Goal: Transaction & Acquisition: Purchase product/service

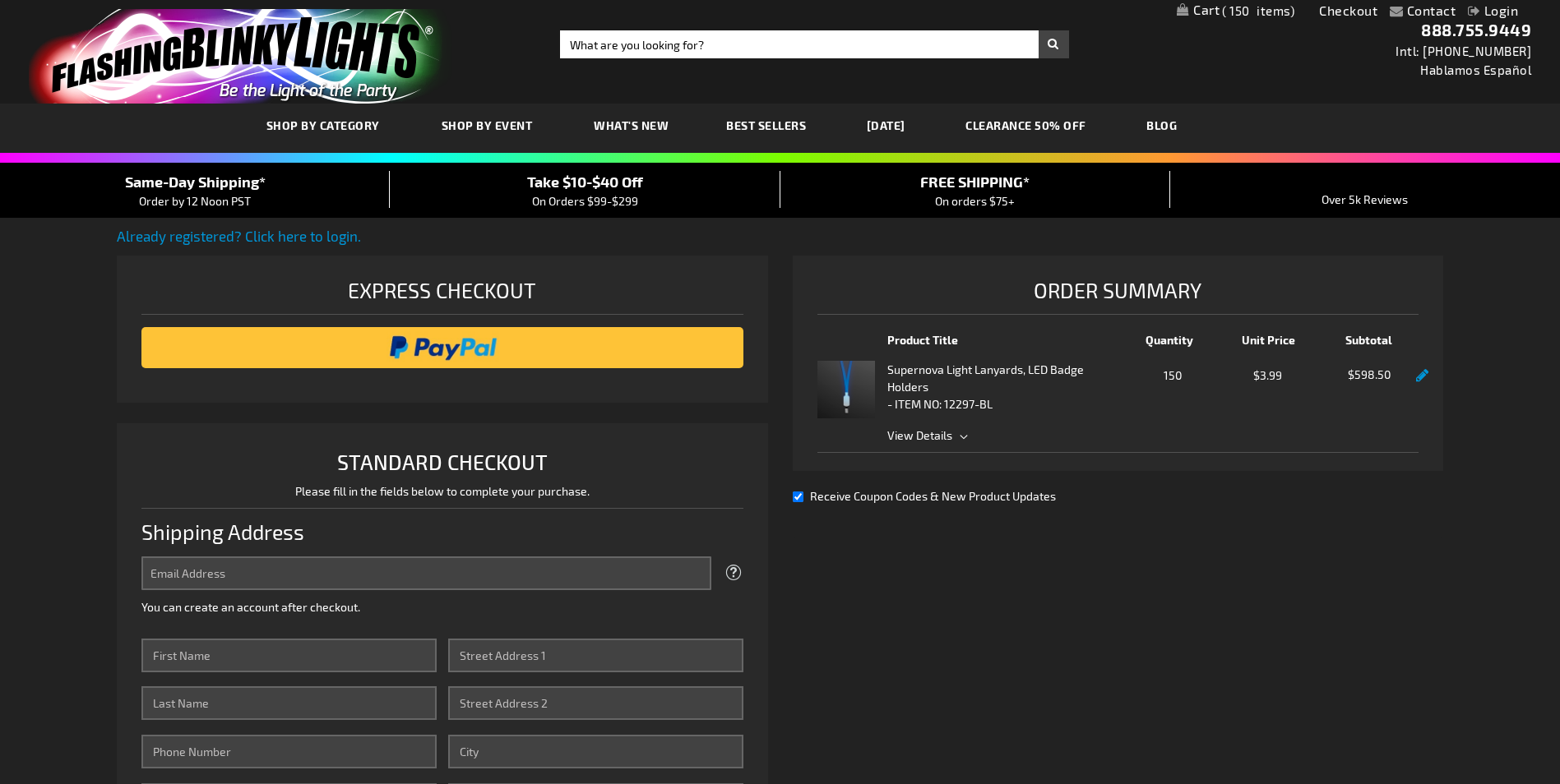
select select "US"
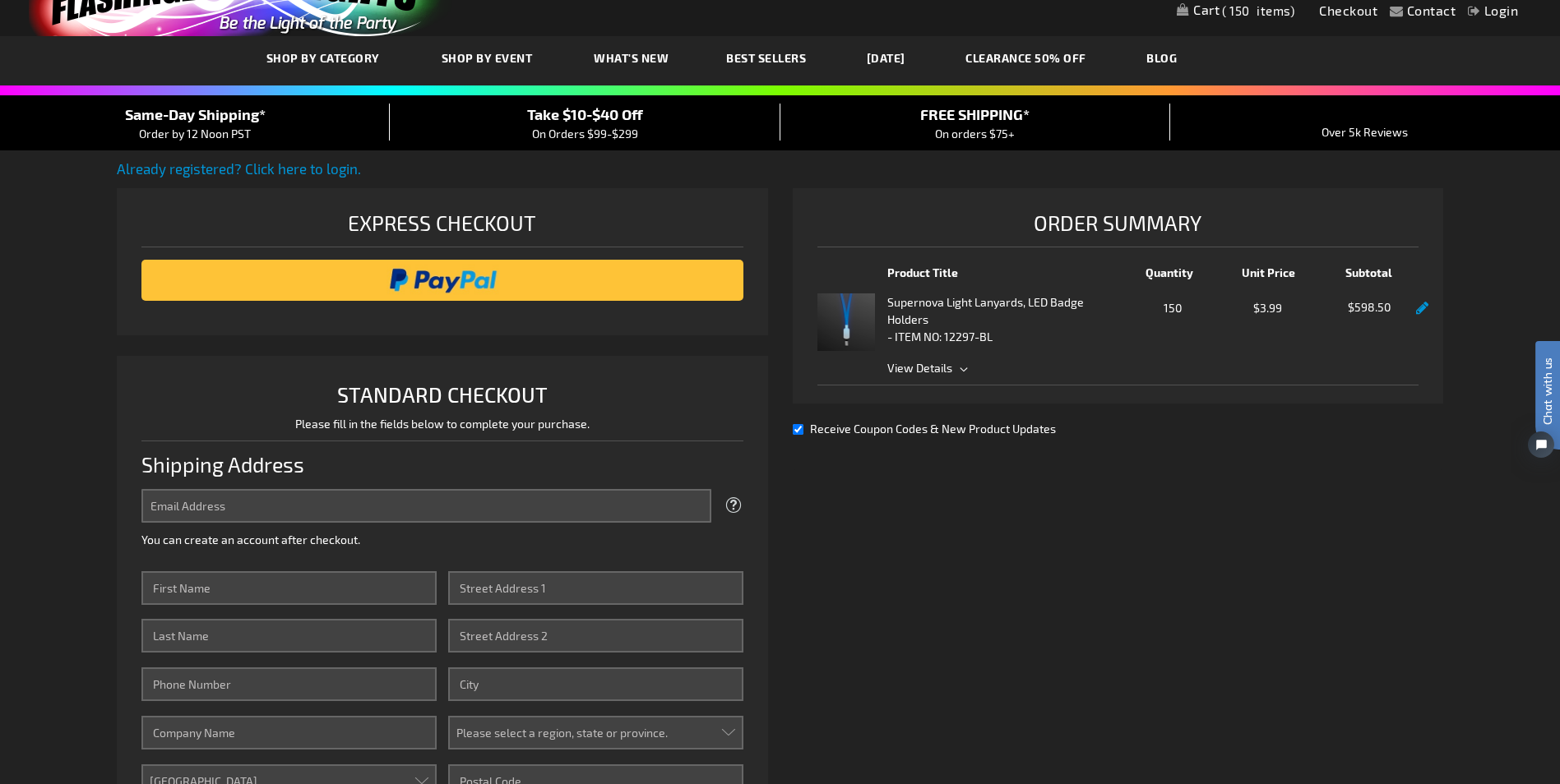
scroll to position [82, 0]
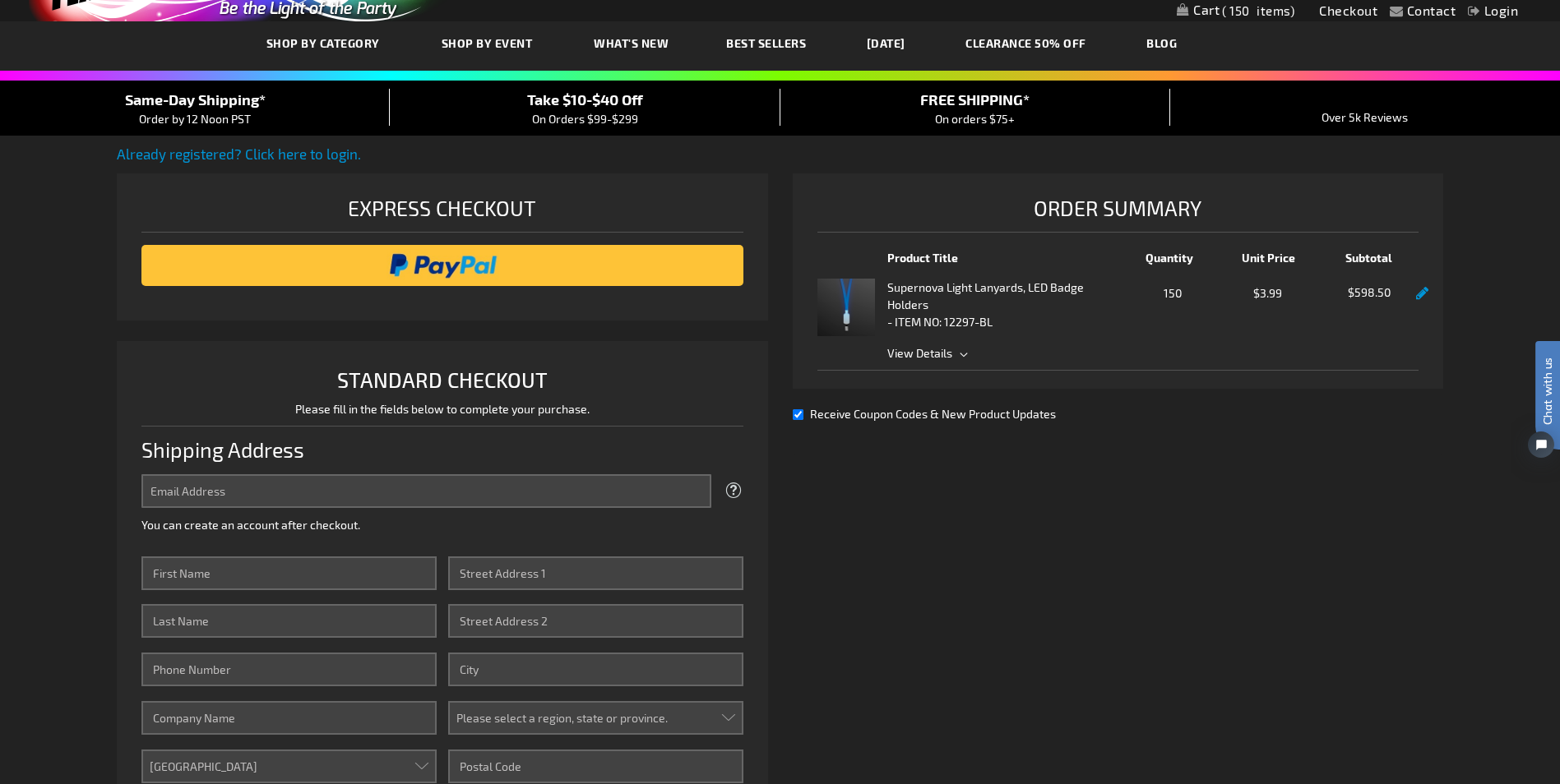
click at [800, 415] on input "Receive Coupon Codes & New Product Updates" at bounding box center [798, 415] width 11 height 11
checkbox input "false"
click at [243, 489] on input "Email Address" at bounding box center [425, 491] width 569 height 34
type input "[PERSON_NAME][EMAIL_ADDRESS][DOMAIN_NAME]"
click at [232, 572] on input "First Name" at bounding box center [288, 573] width 294 height 34
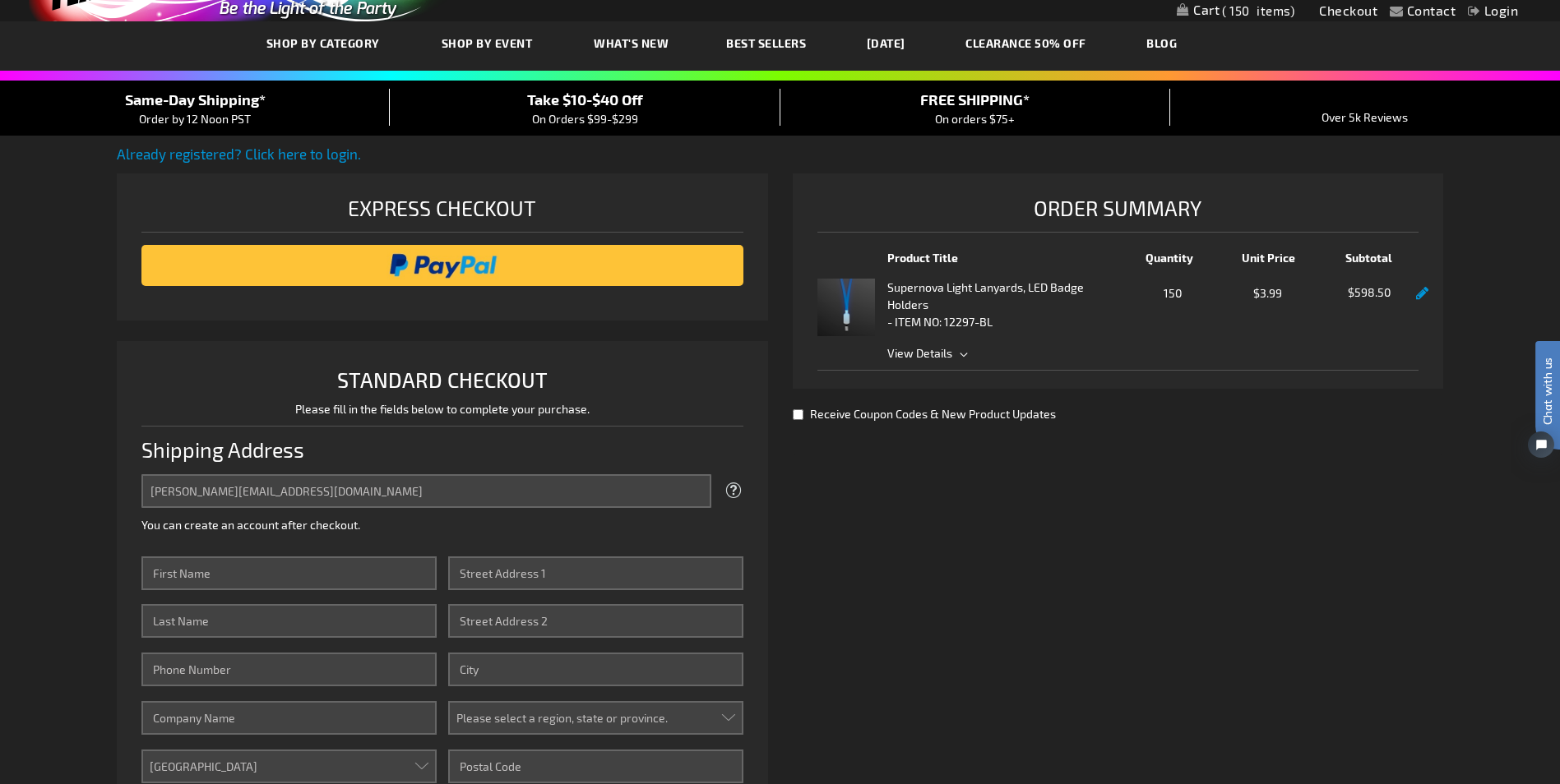
click at [891, 577] on div "Already registered? Click here to login. Shipping Review & Payments Estimated T…" at bounding box center [779, 606] width 1325 height 926
click at [205, 572] on input "First Name" at bounding box center [288, 573] width 294 height 34
type input "n"
type input "Nicholas"
type input "Baldi"
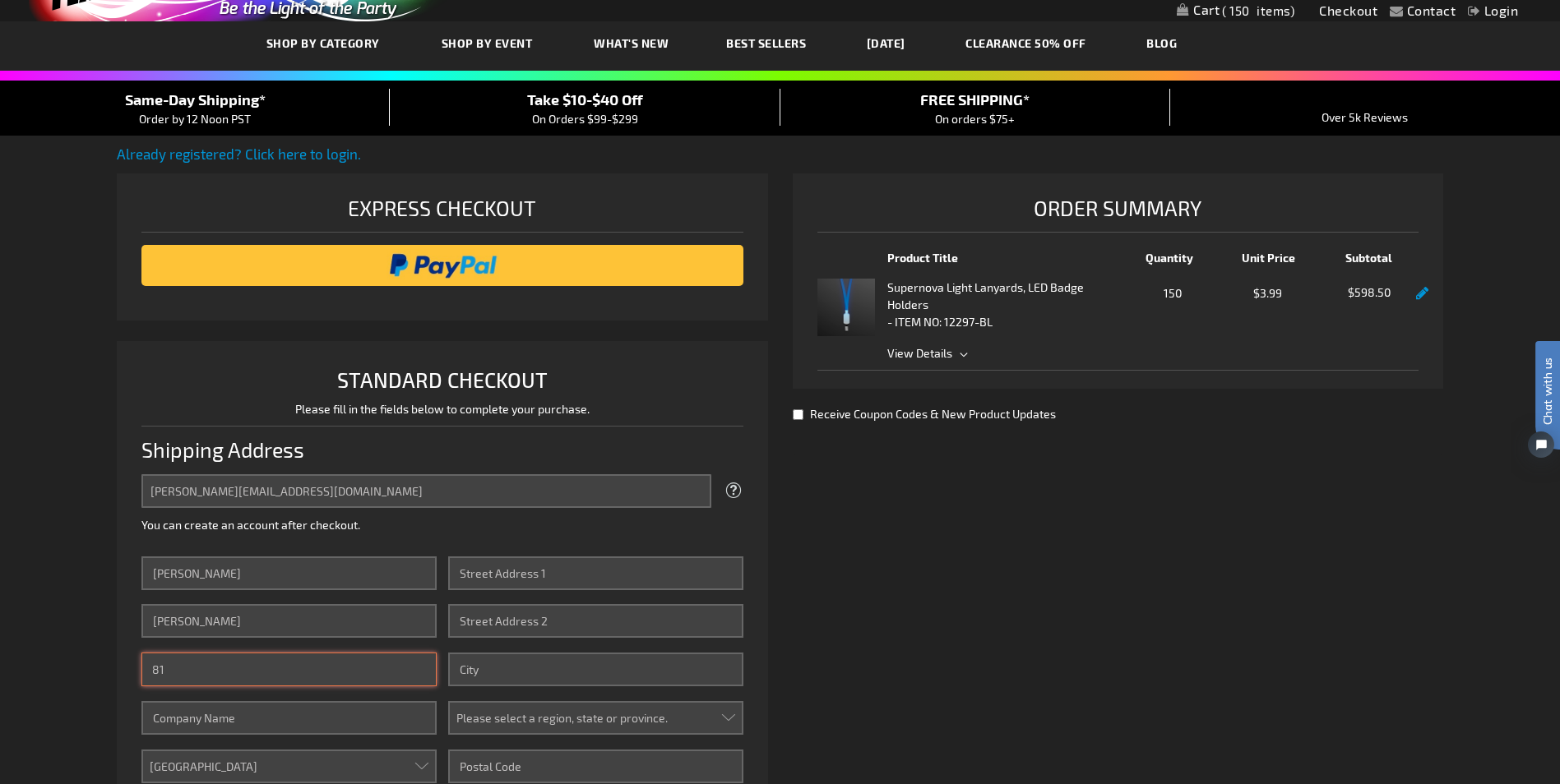
type input "8169231975"
type input "Ararat Shriners"
type input "499 S 7 Hwy"
type input "Blue Springs"
select select "36"
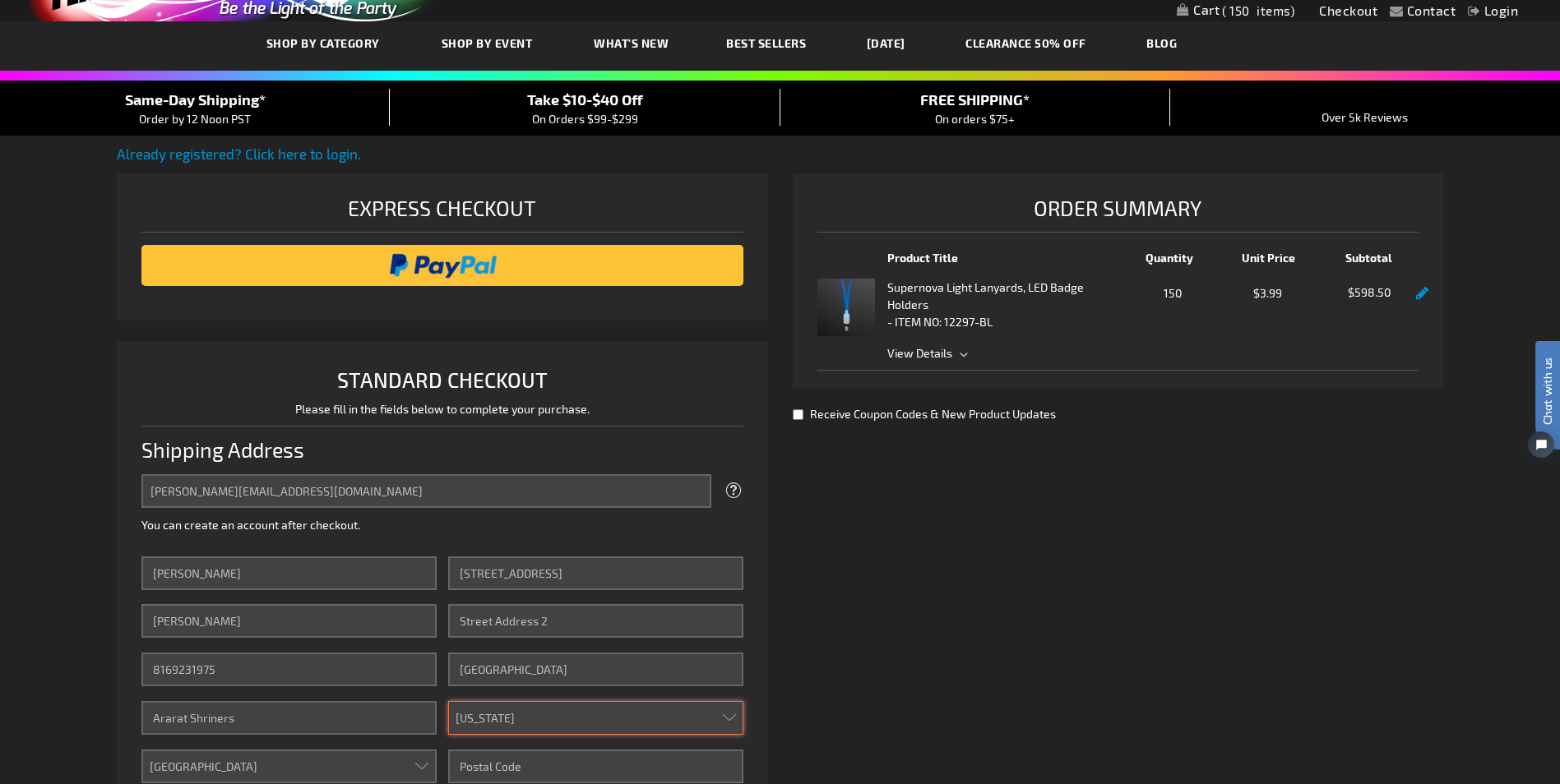
type input "64014"
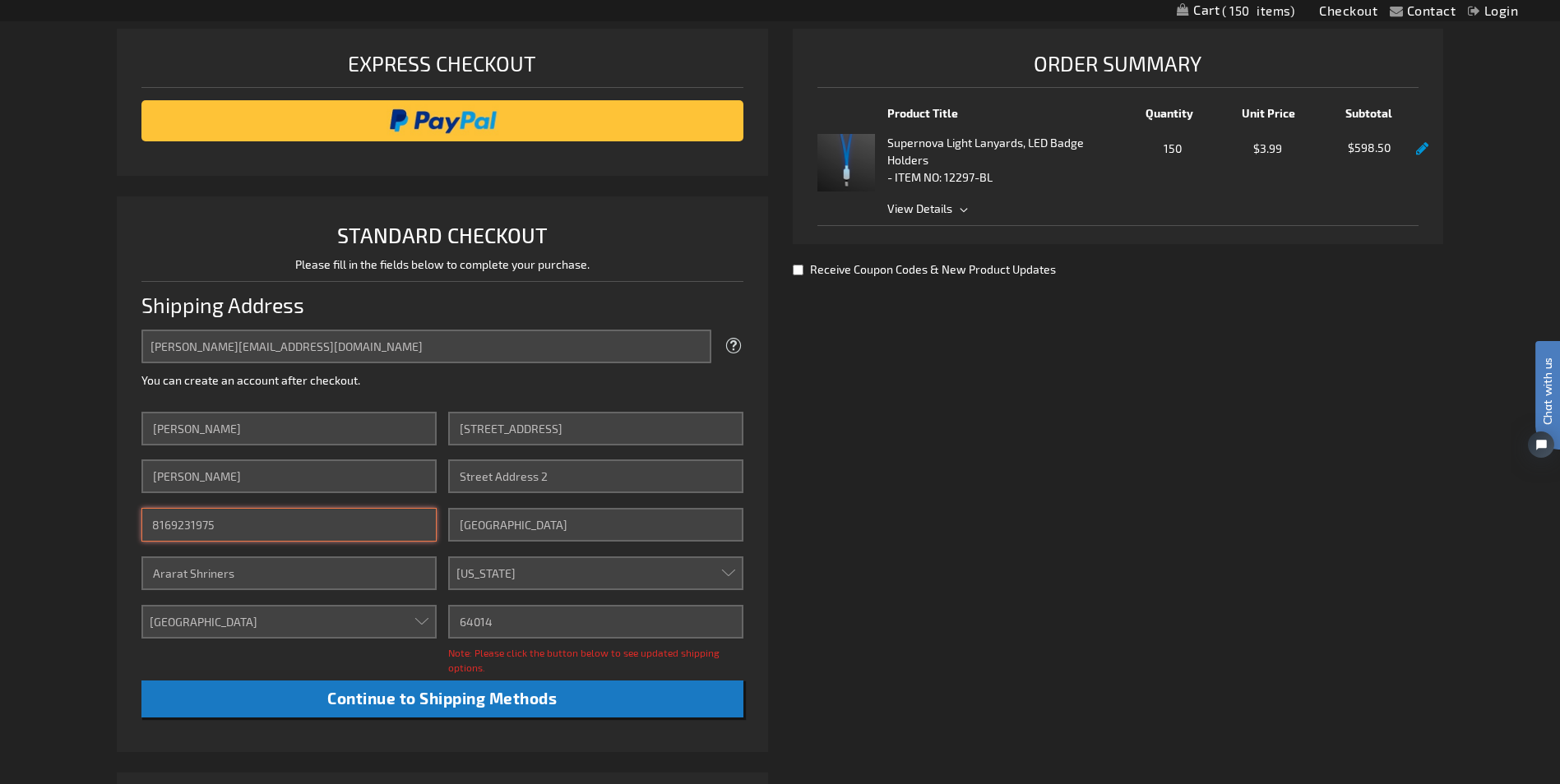
scroll to position [246, 0]
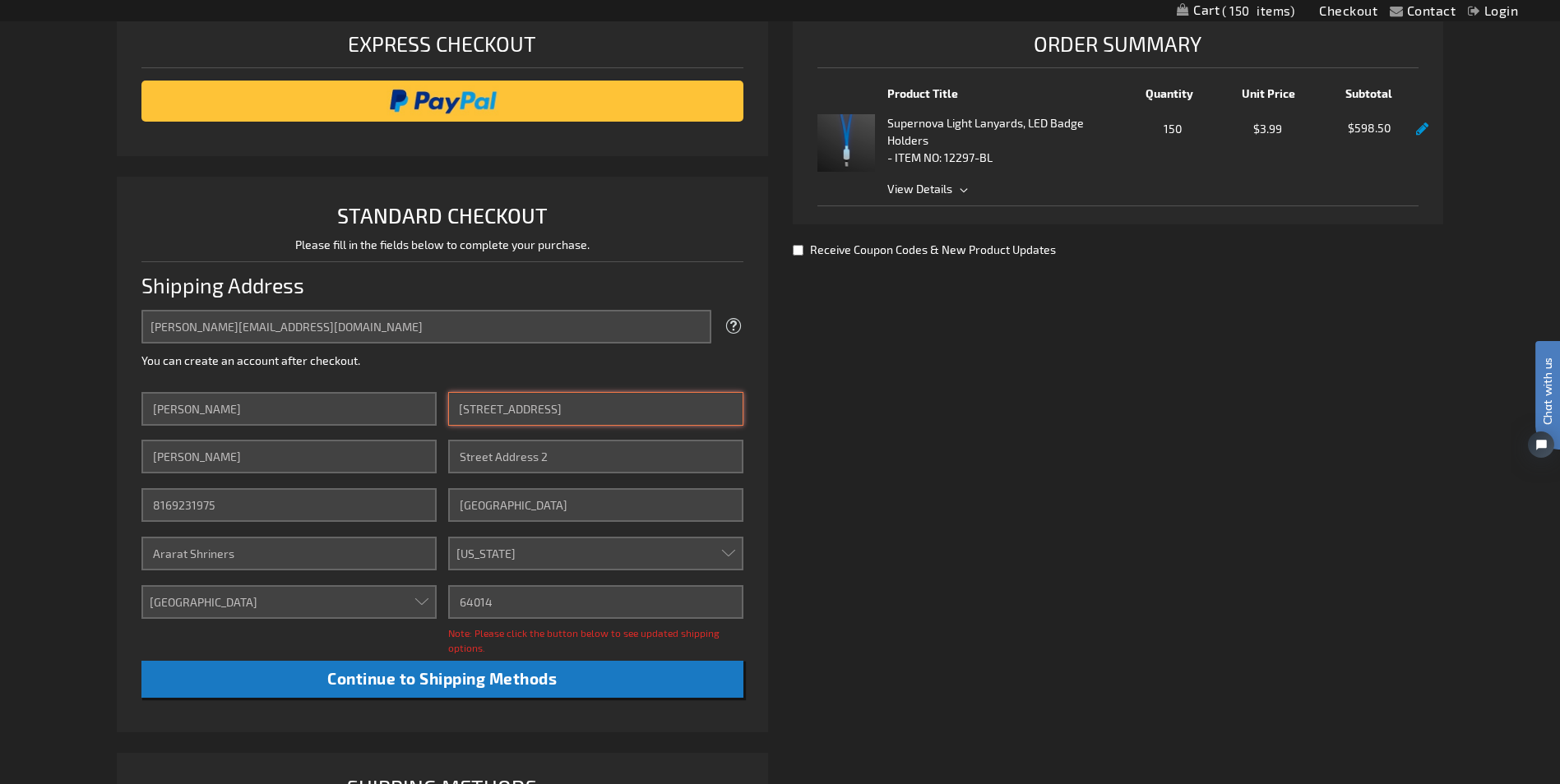
drag, startPoint x: 545, startPoint y: 419, endPoint x: 482, endPoint y: 408, distance: 64.0
click at [482, 408] on input "499 S 7 Hwy" at bounding box center [595, 408] width 294 height 34
type input "9"
type input "PO Box 1930"
click at [499, 455] on input "Street Address: Line 2" at bounding box center [595, 456] width 294 height 34
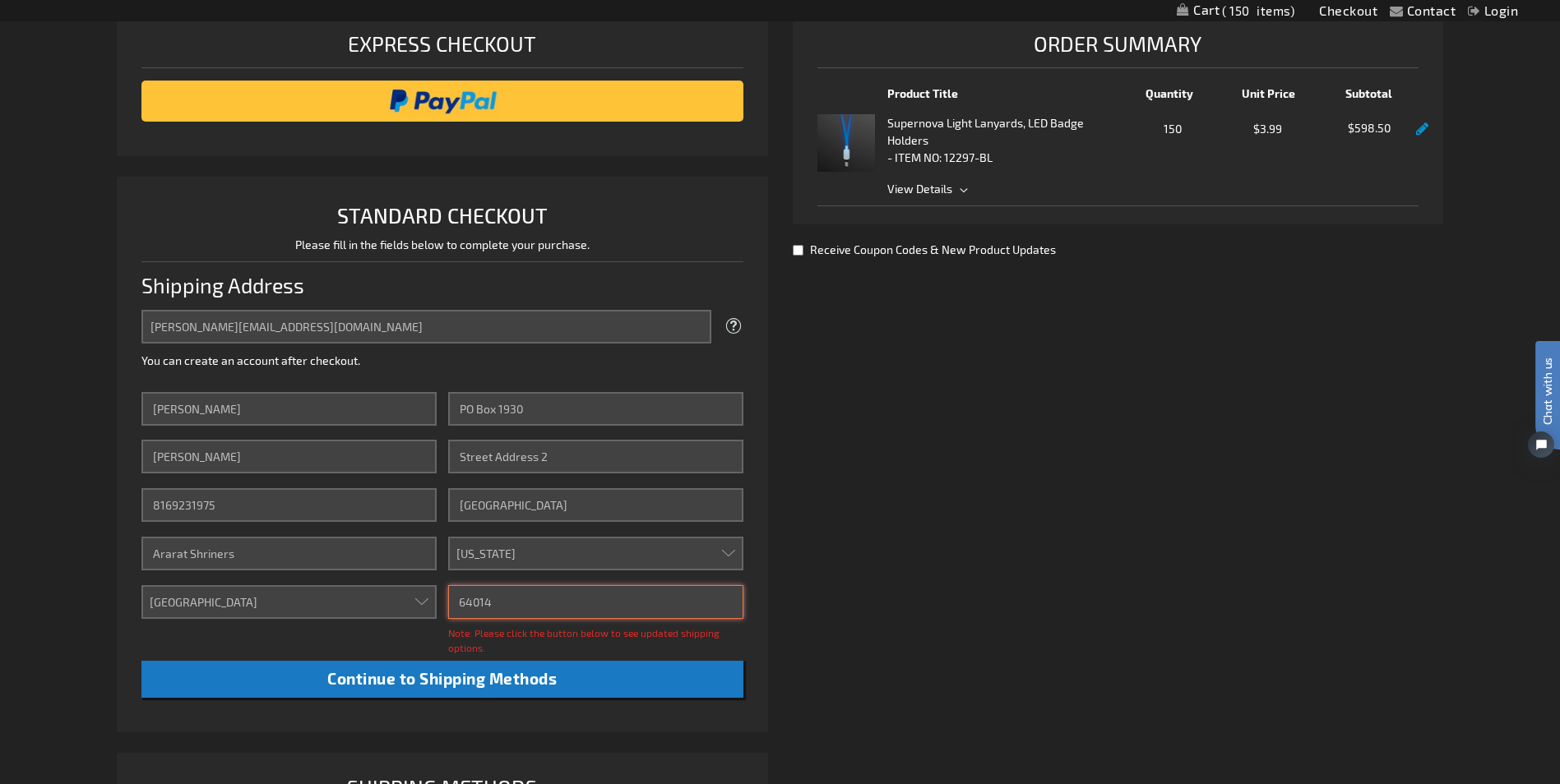
click at [517, 601] on input "64014" at bounding box center [595, 602] width 294 height 34
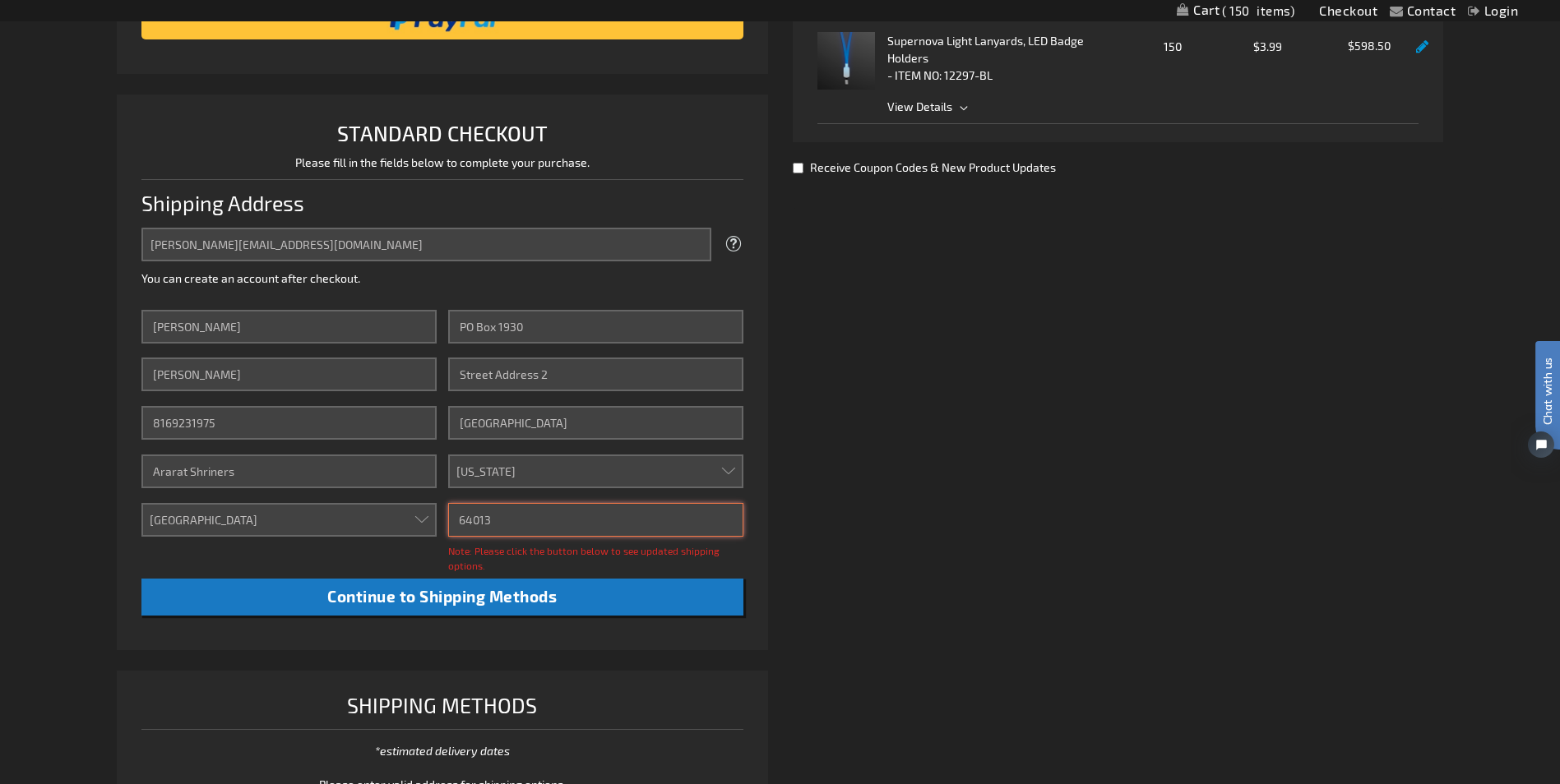
scroll to position [411, 0]
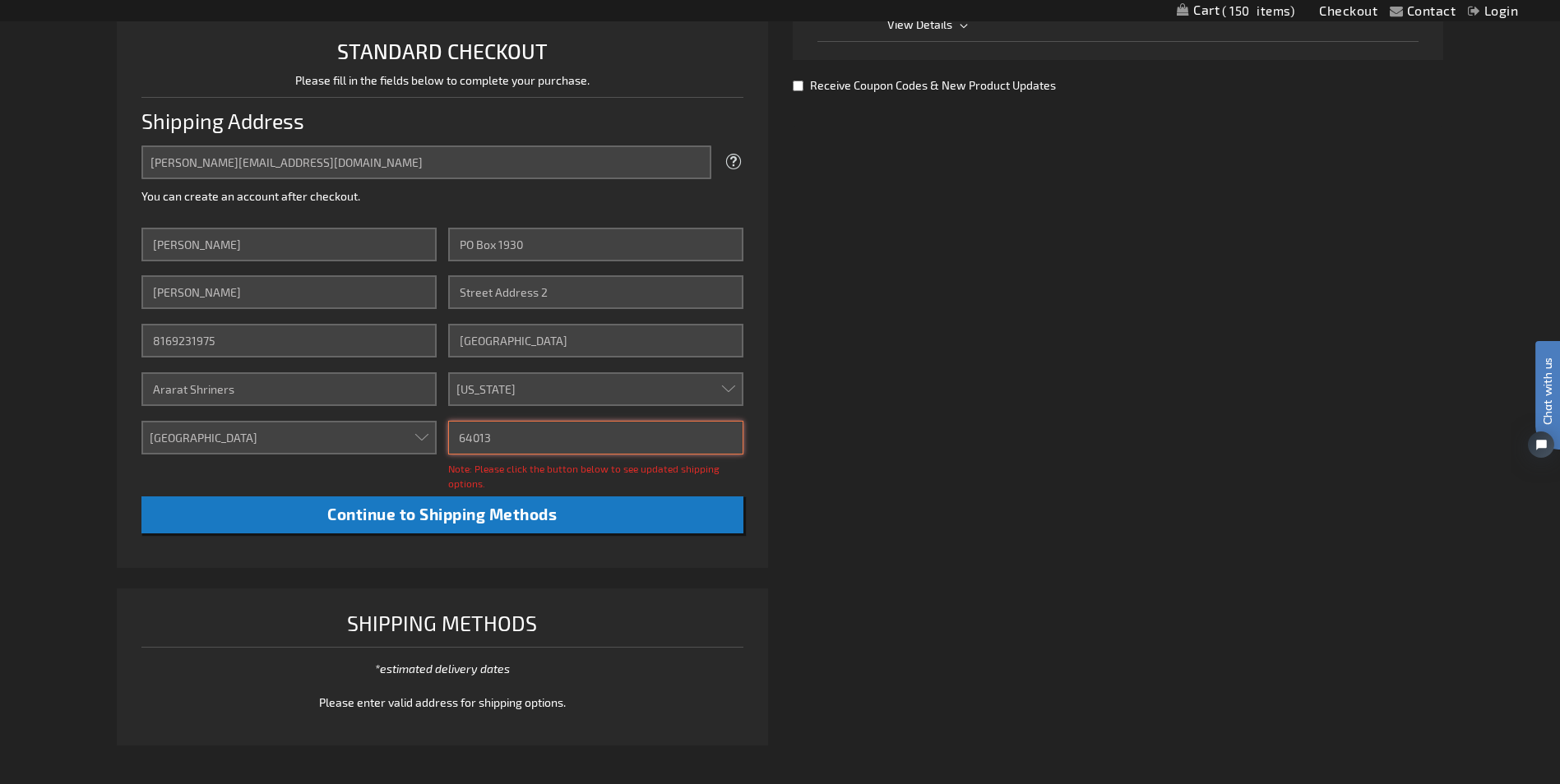
type input "64013"
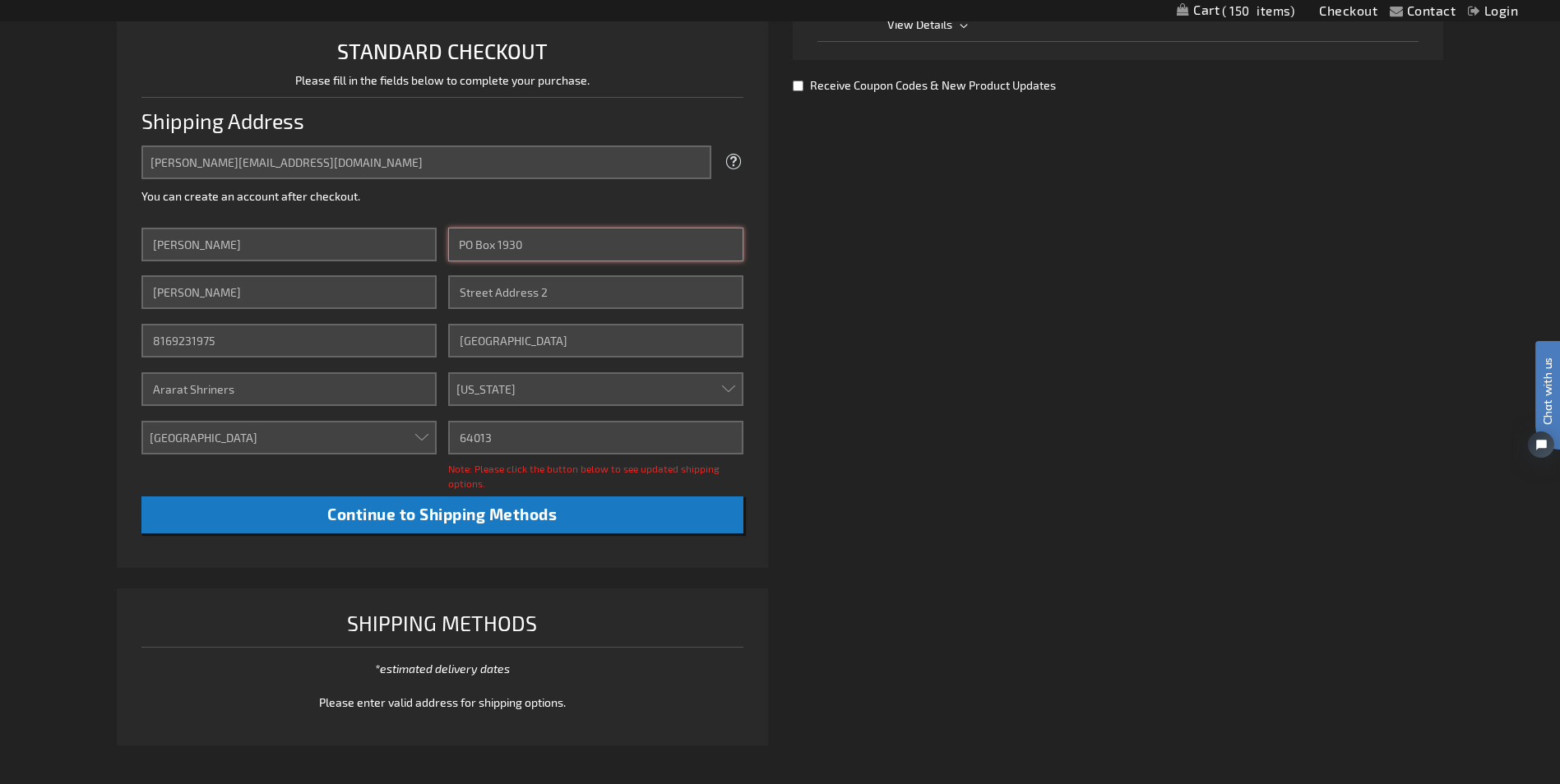
drag, startPoint x: 571, startPoint y: 239, endPoint x: 445, endPoint y: 249, distance: 126.4
click at [445, 249] on div "First Name Nicholas Last Name Baldi Phone Number 8169231975 Company Ararat Shri…" at bounding box center [442, 381] width 601 height 306
type input "499 S 7 Hwy"
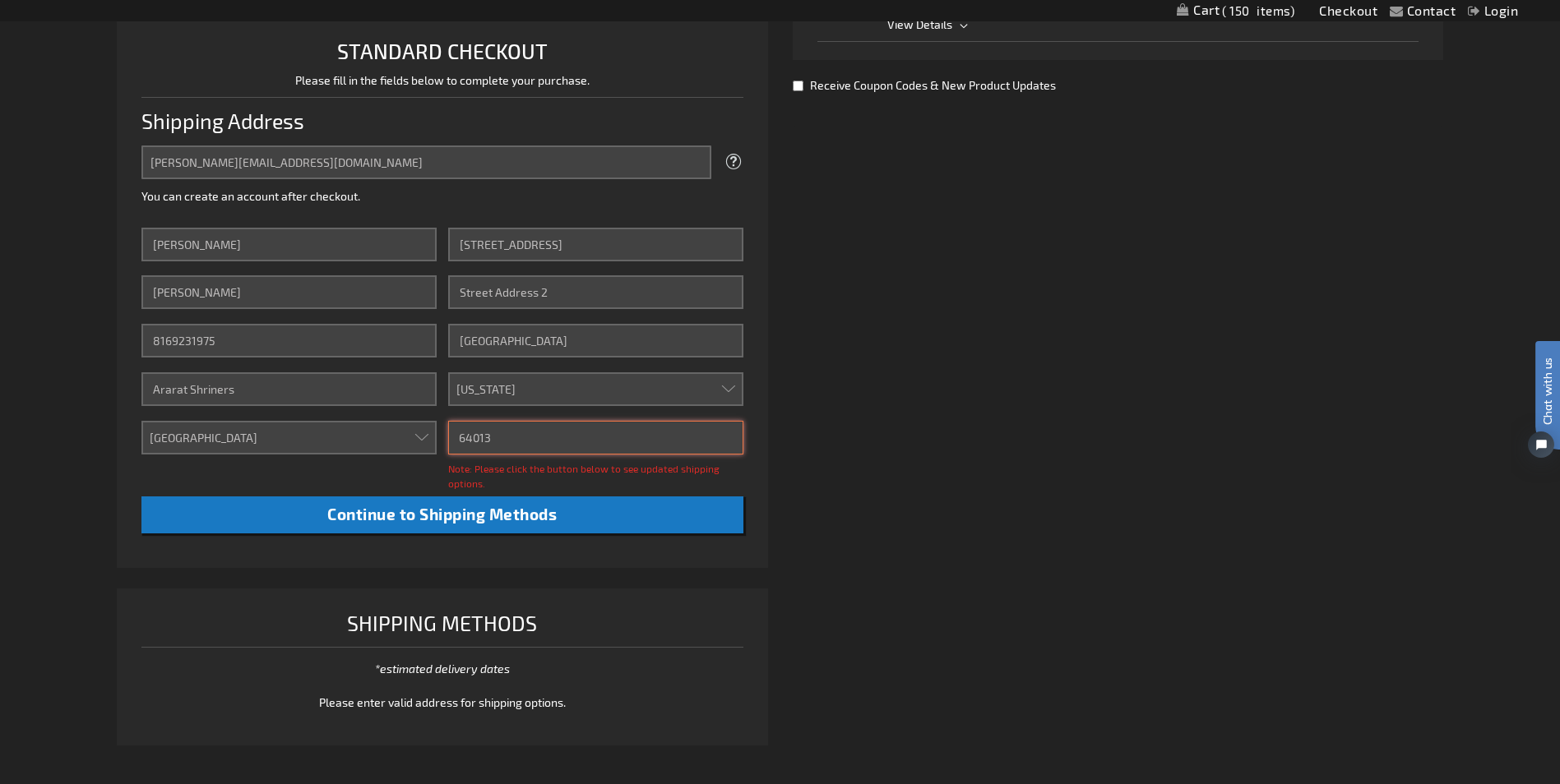
click at [502, 435] on input "64013" at bounding box center [595, 438] width 294 height 34
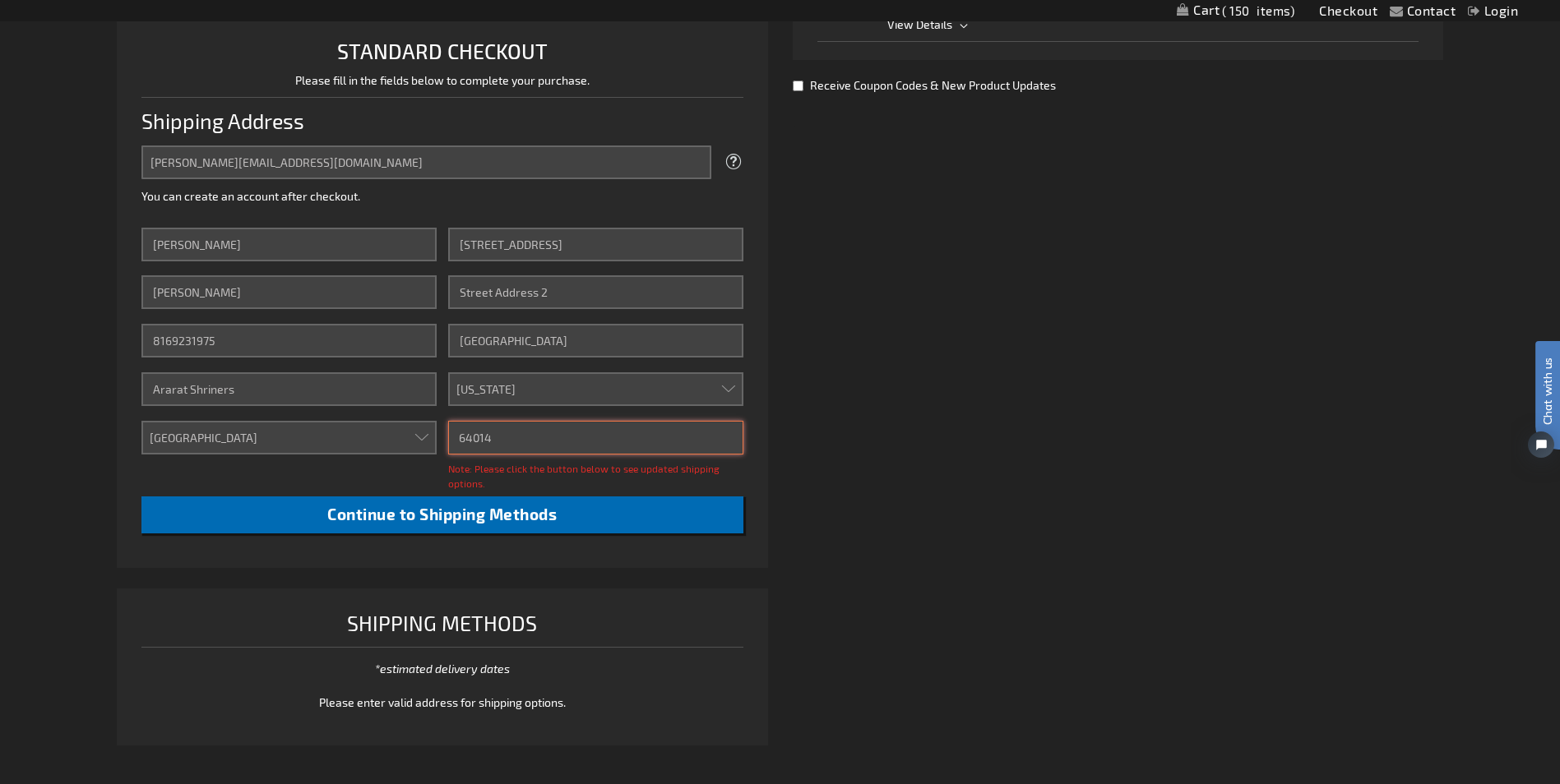
type input "64014"
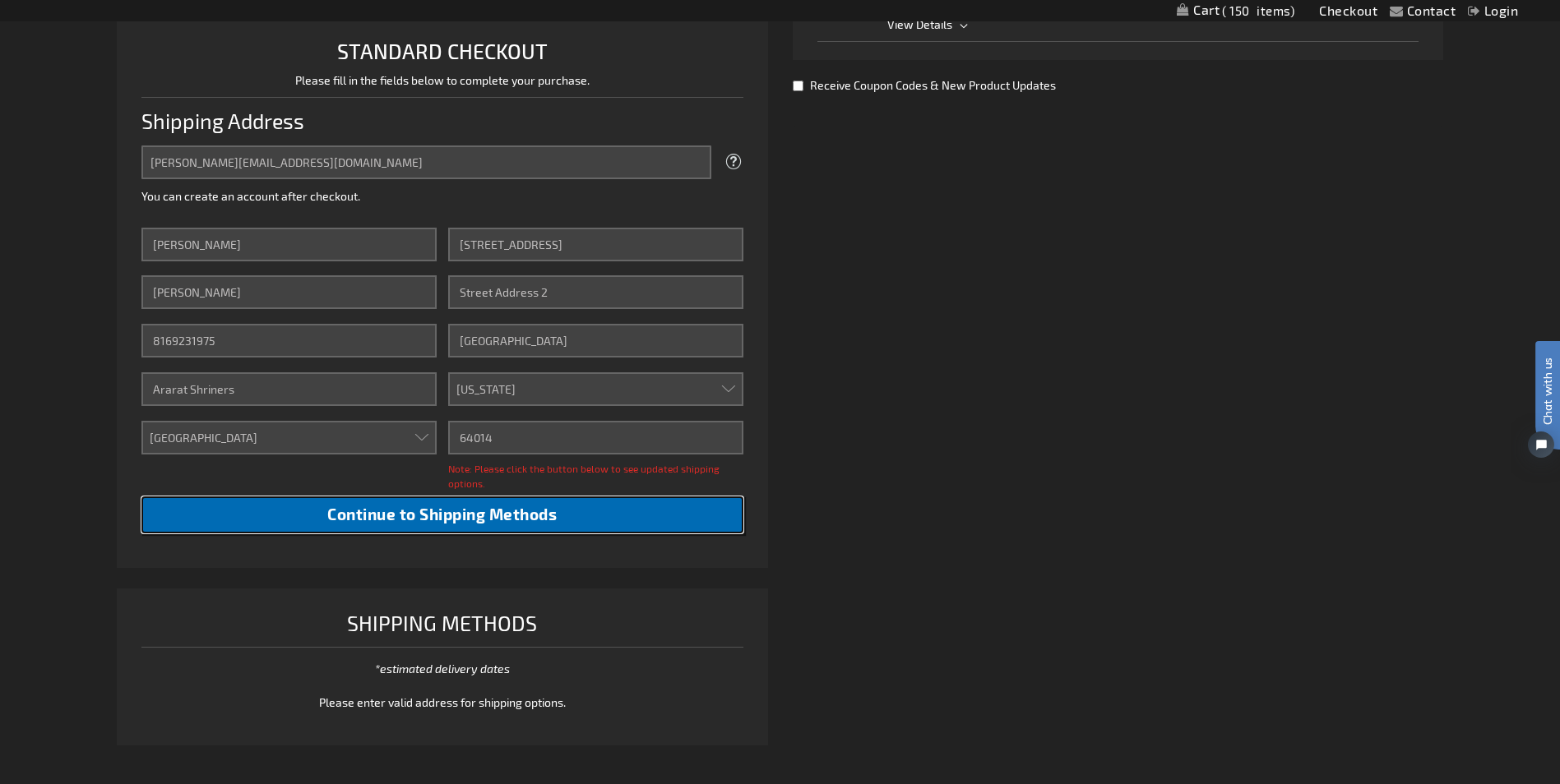
click at [426, 515] on span "Continue to Shipping Methods" at bounding box center [442, 514] width 229 height 19
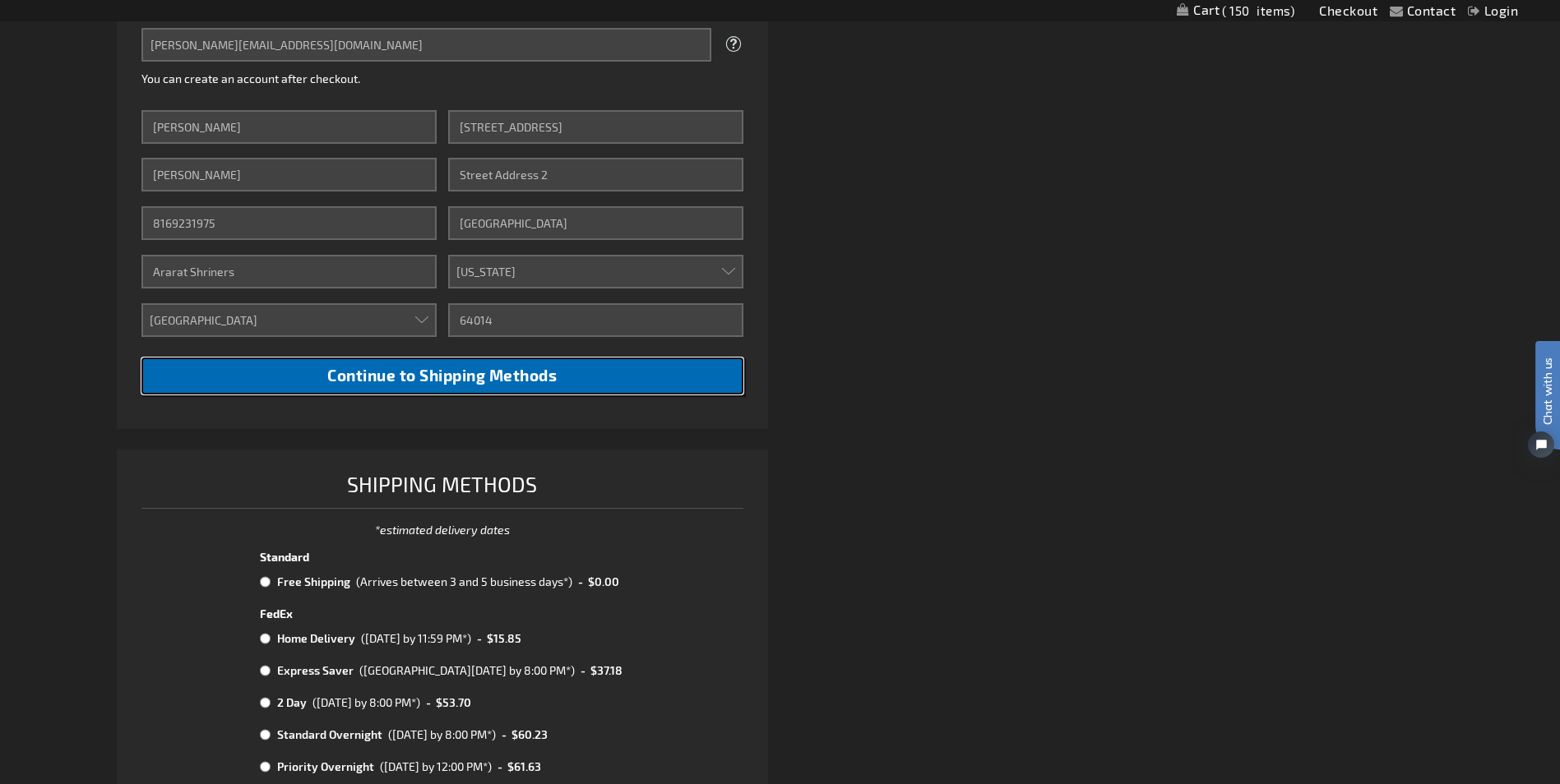
scroll to position [575, 0]
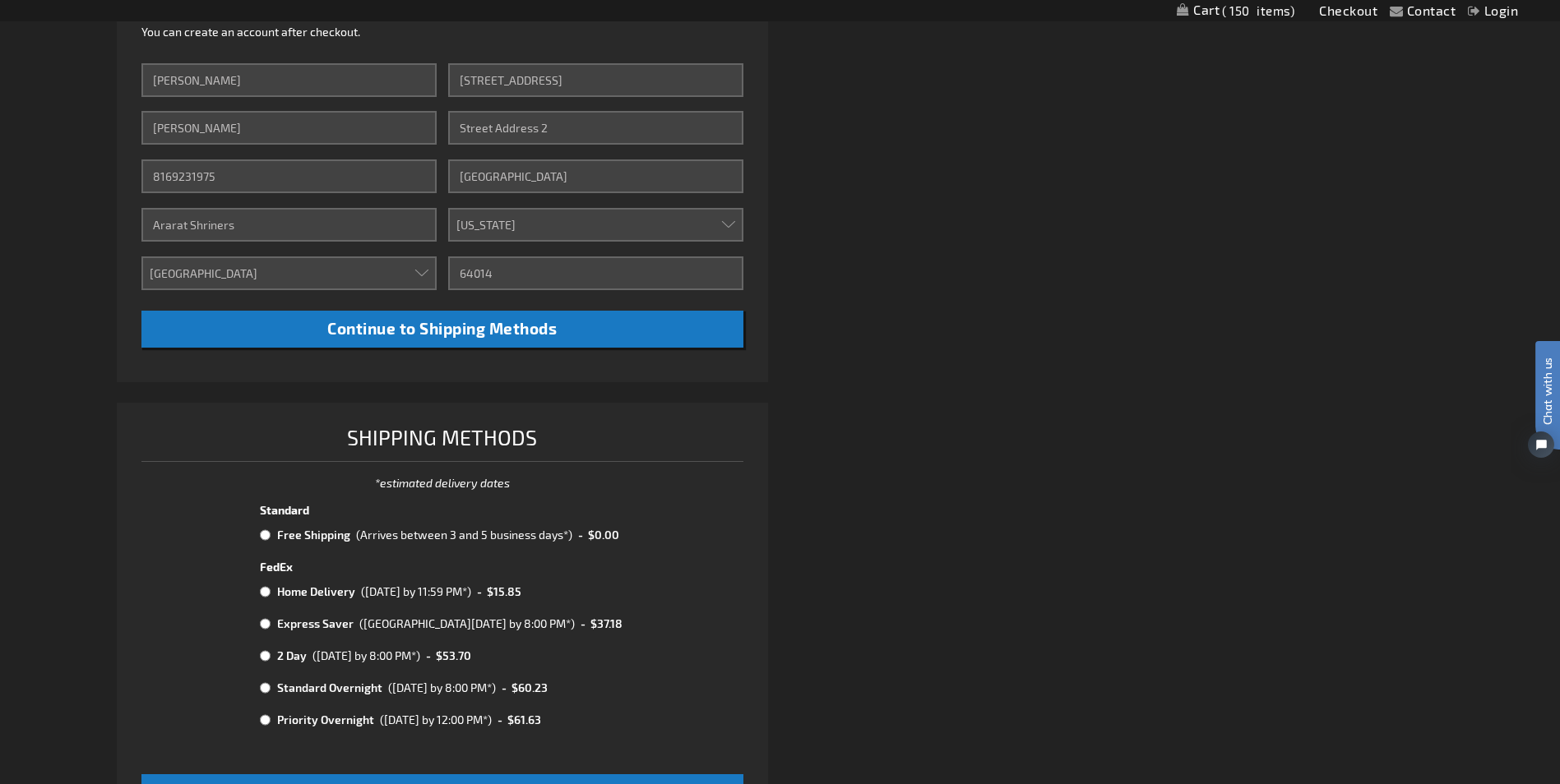
click at [264, 534] on input "radio" at bounding box center [266, 535] width 11 height 13
radio input "true"
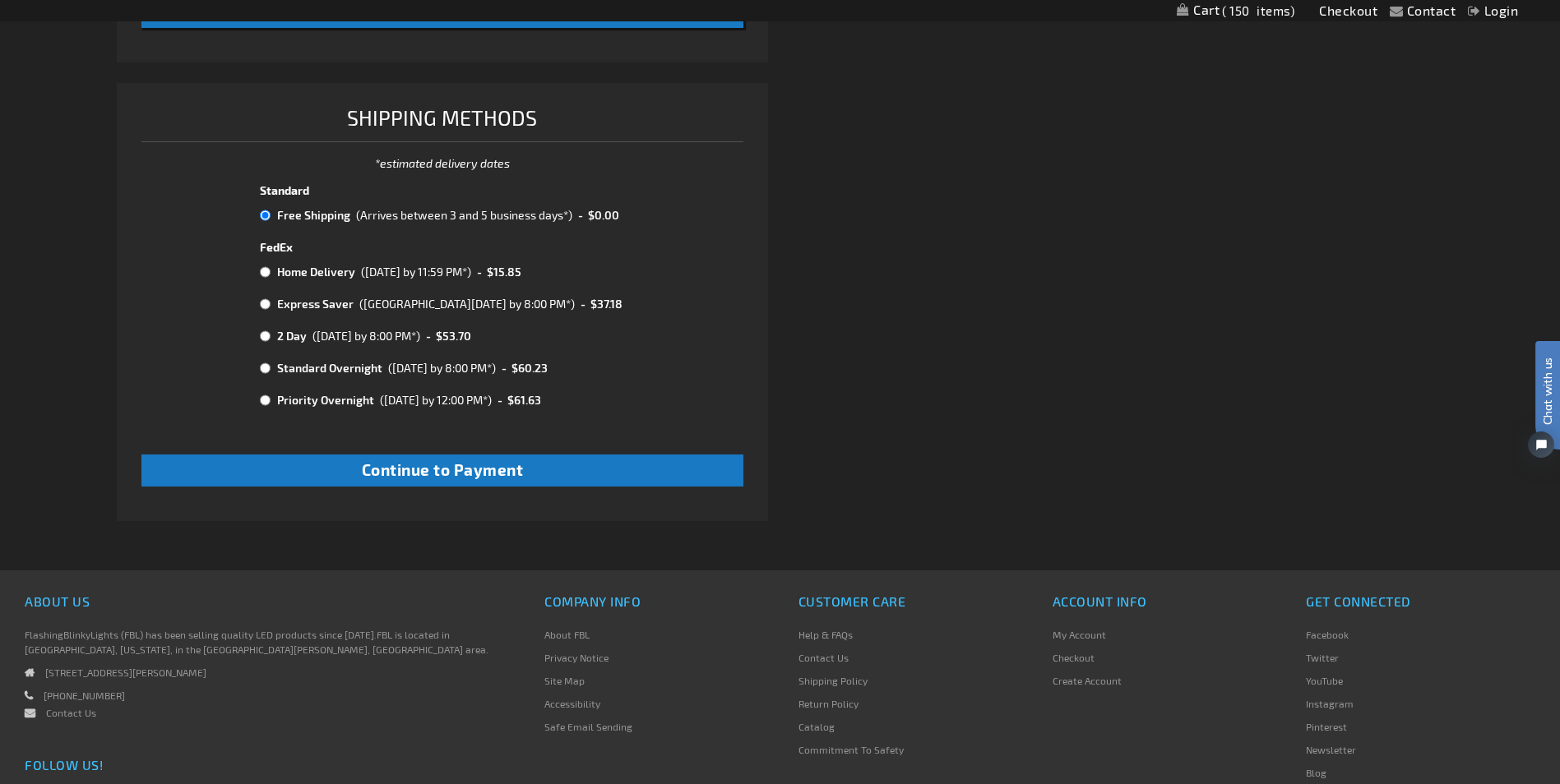
scroll to position [904, 0]
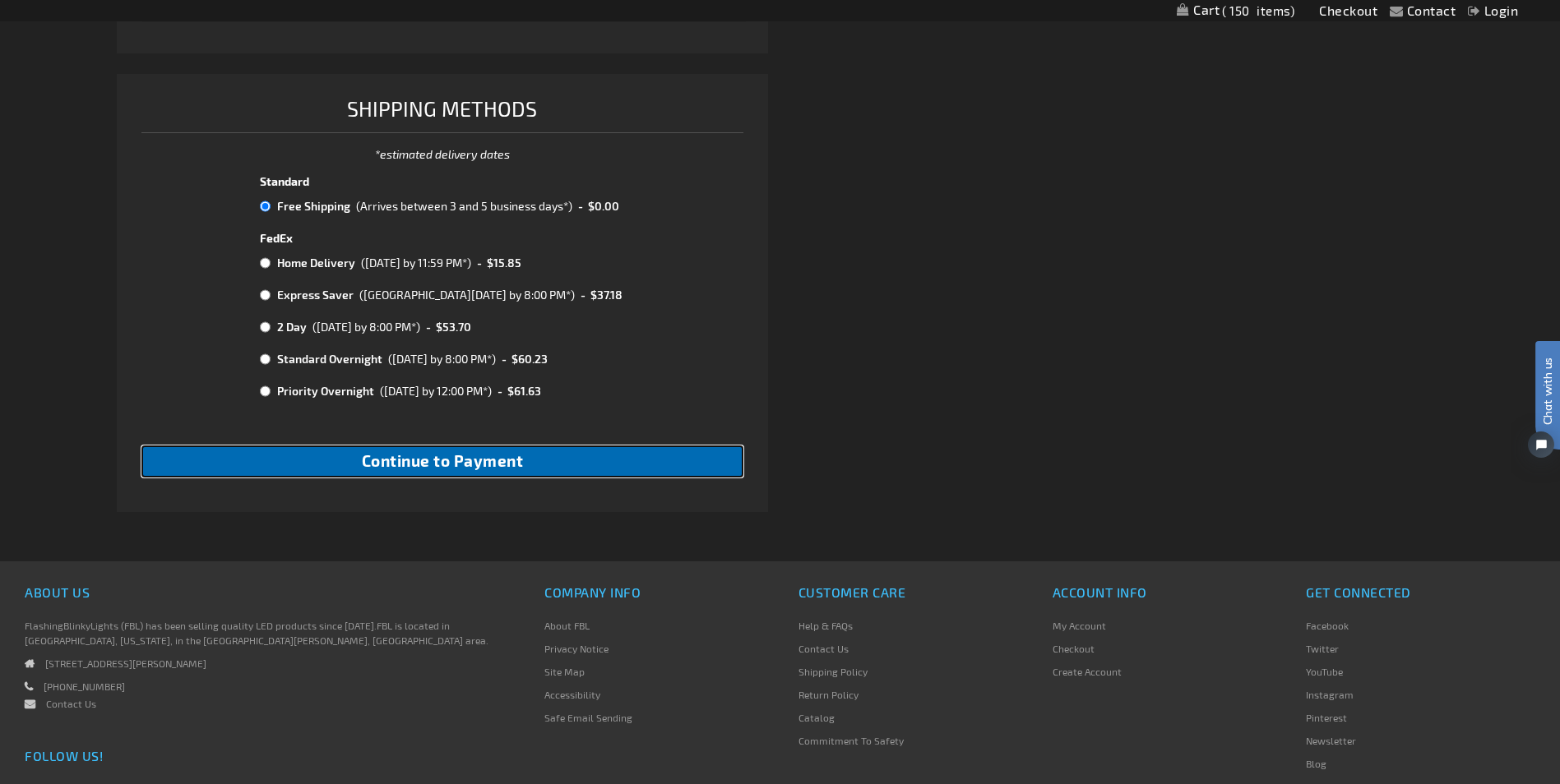
click at [420, 460] on span "Continue to Payment" at bounding box center [442, 461] width 162 height 19
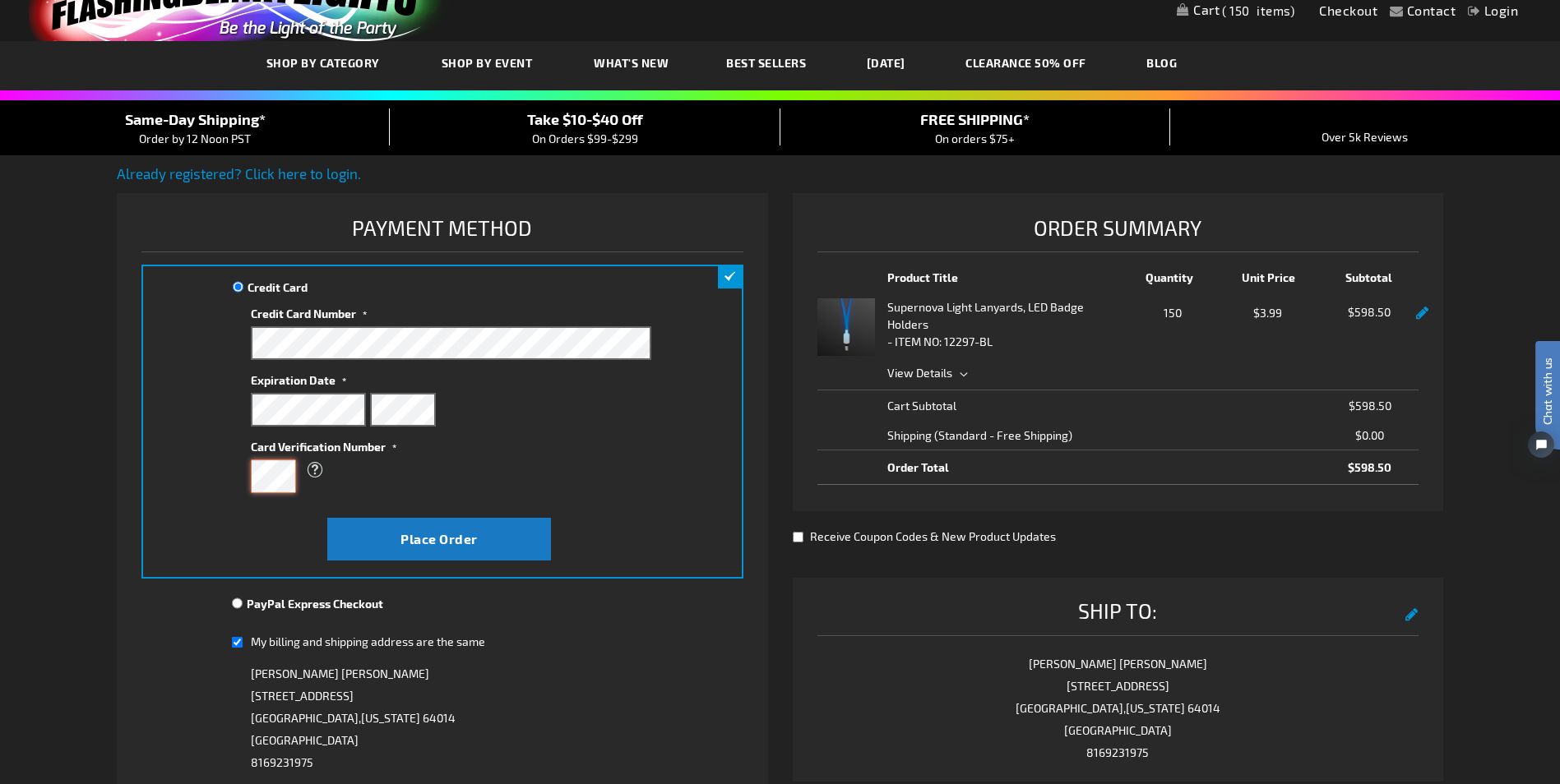
scroll to position [82, 0]
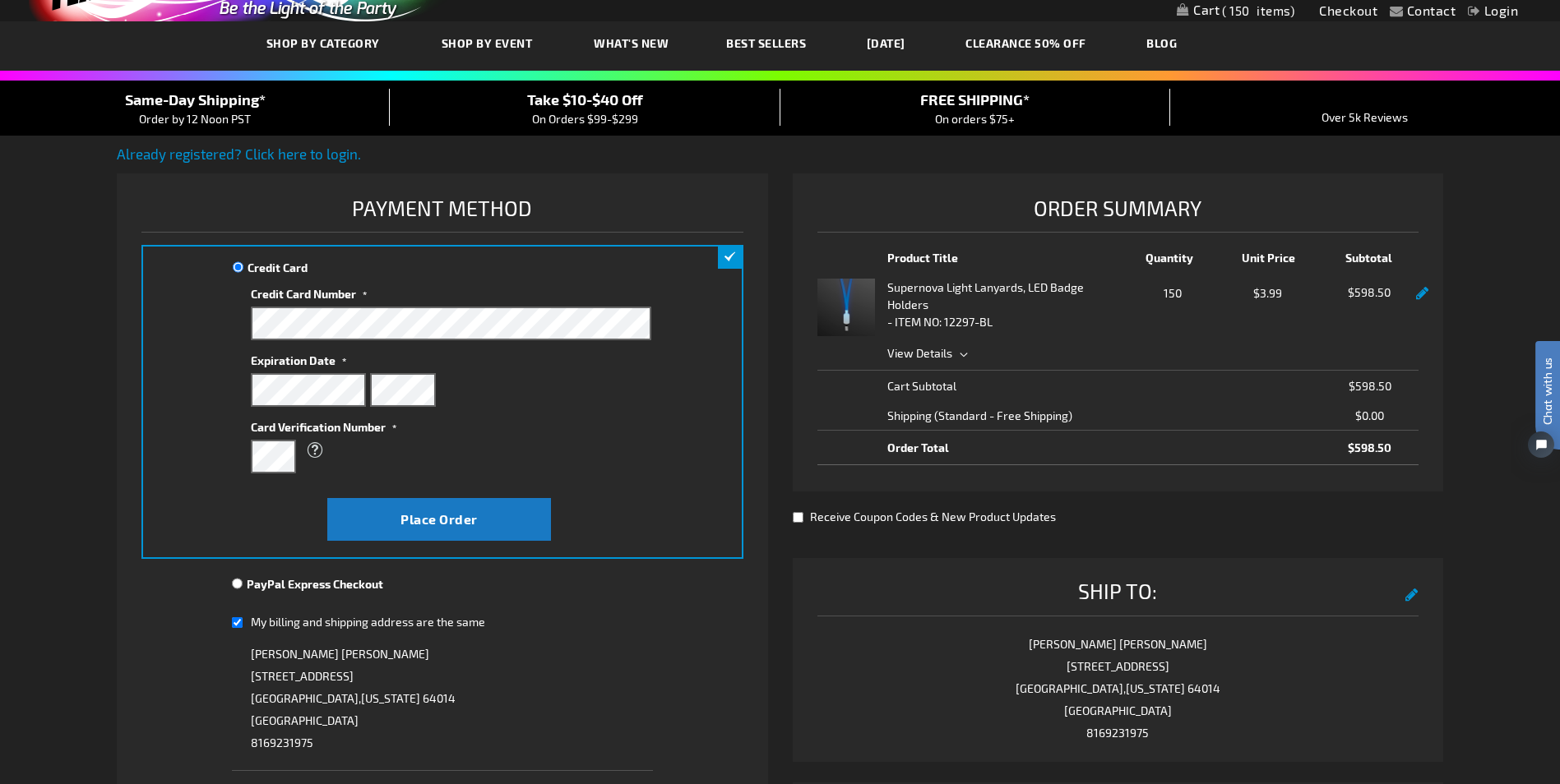
click at [235, 624] on input "My billing and shipping address are the same" at bounding box center [237, 623] width 11 height 34
checkbox input "false"
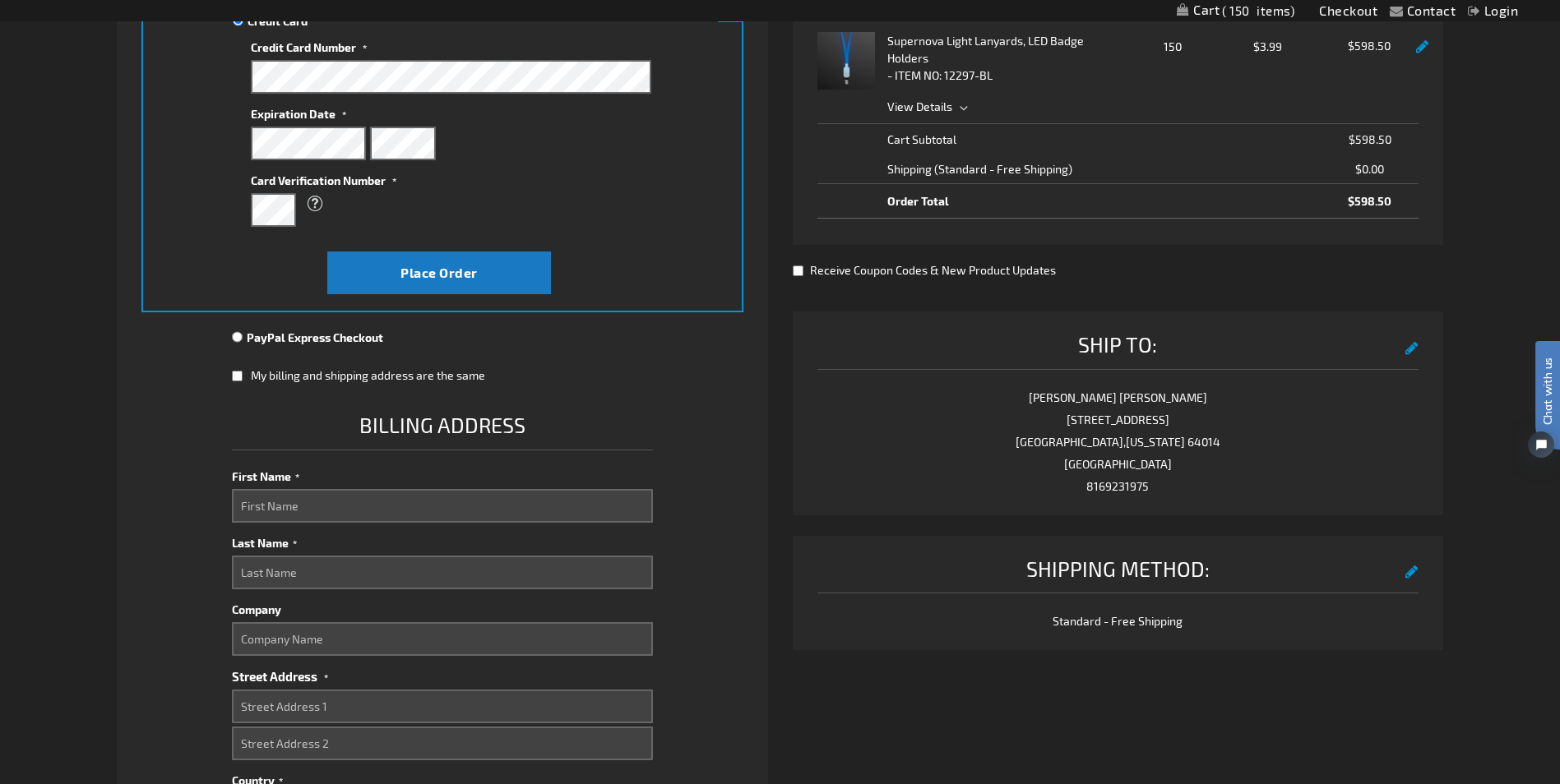
scroll to position [411, 0]
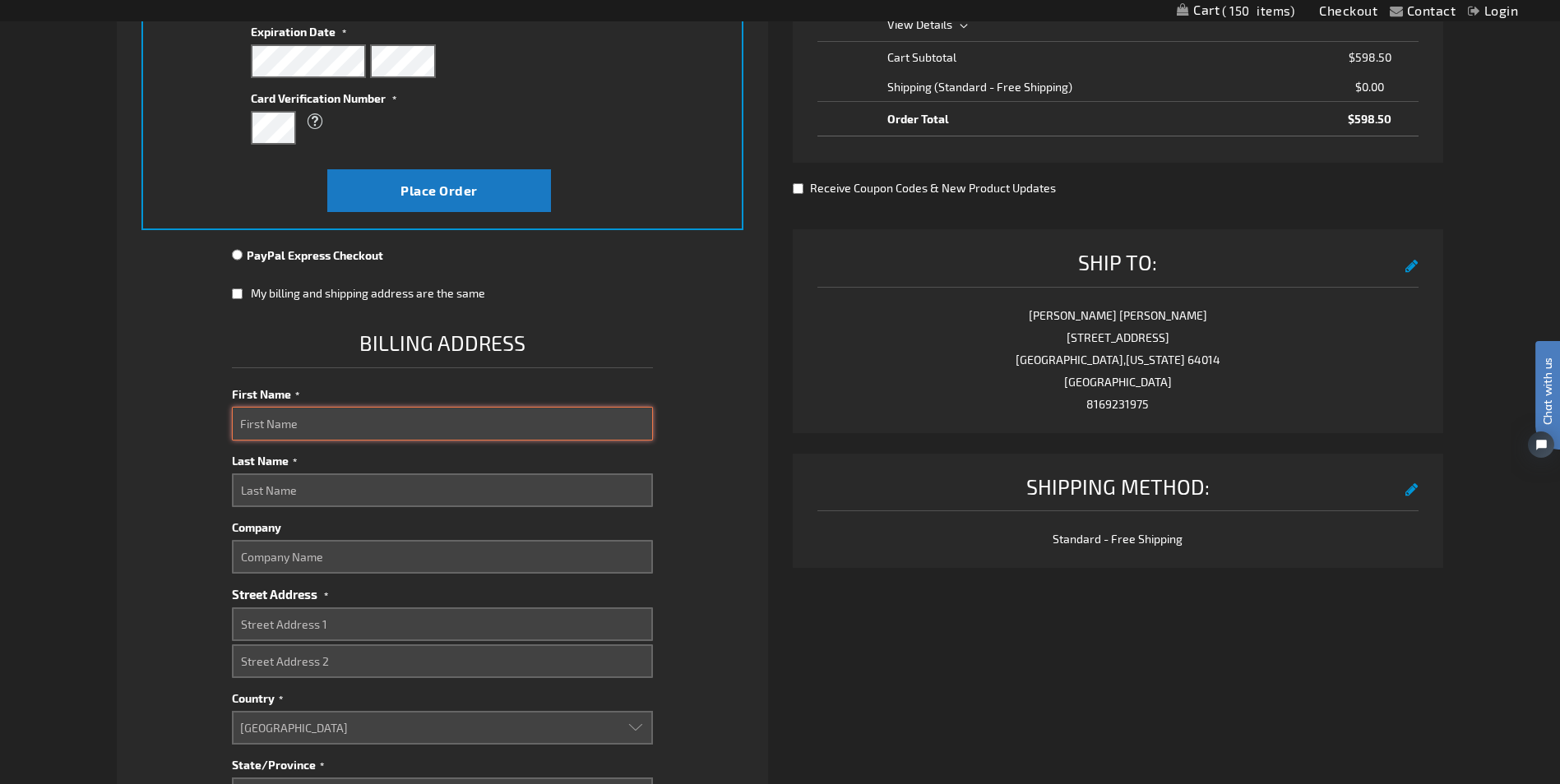
click at [257, 410] on input "First Name" at bounding box center [442, 423] width 421 height 34
type input "Nicholas"
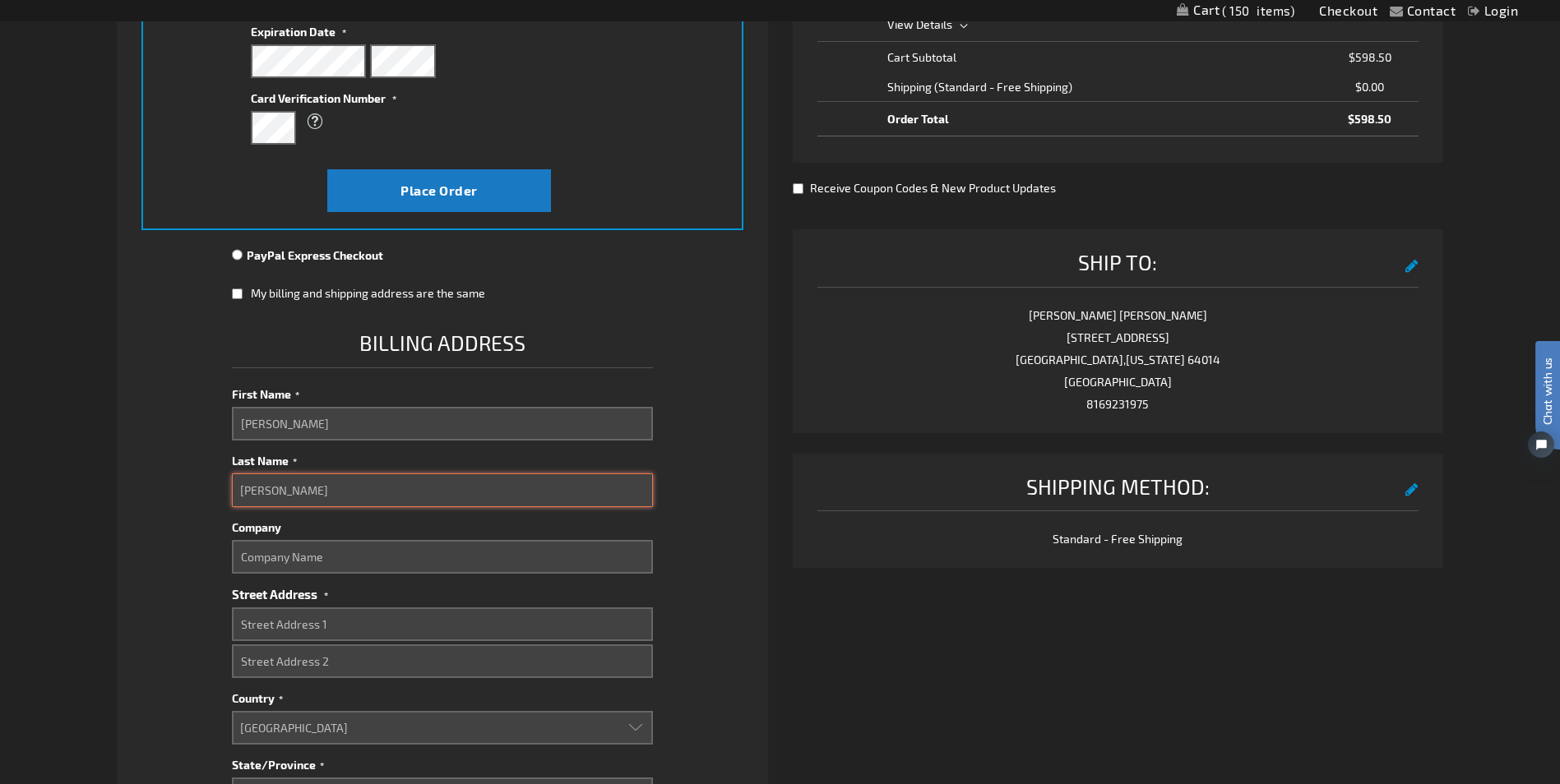
type input "Baldi"
type input "Ararat Shriners"
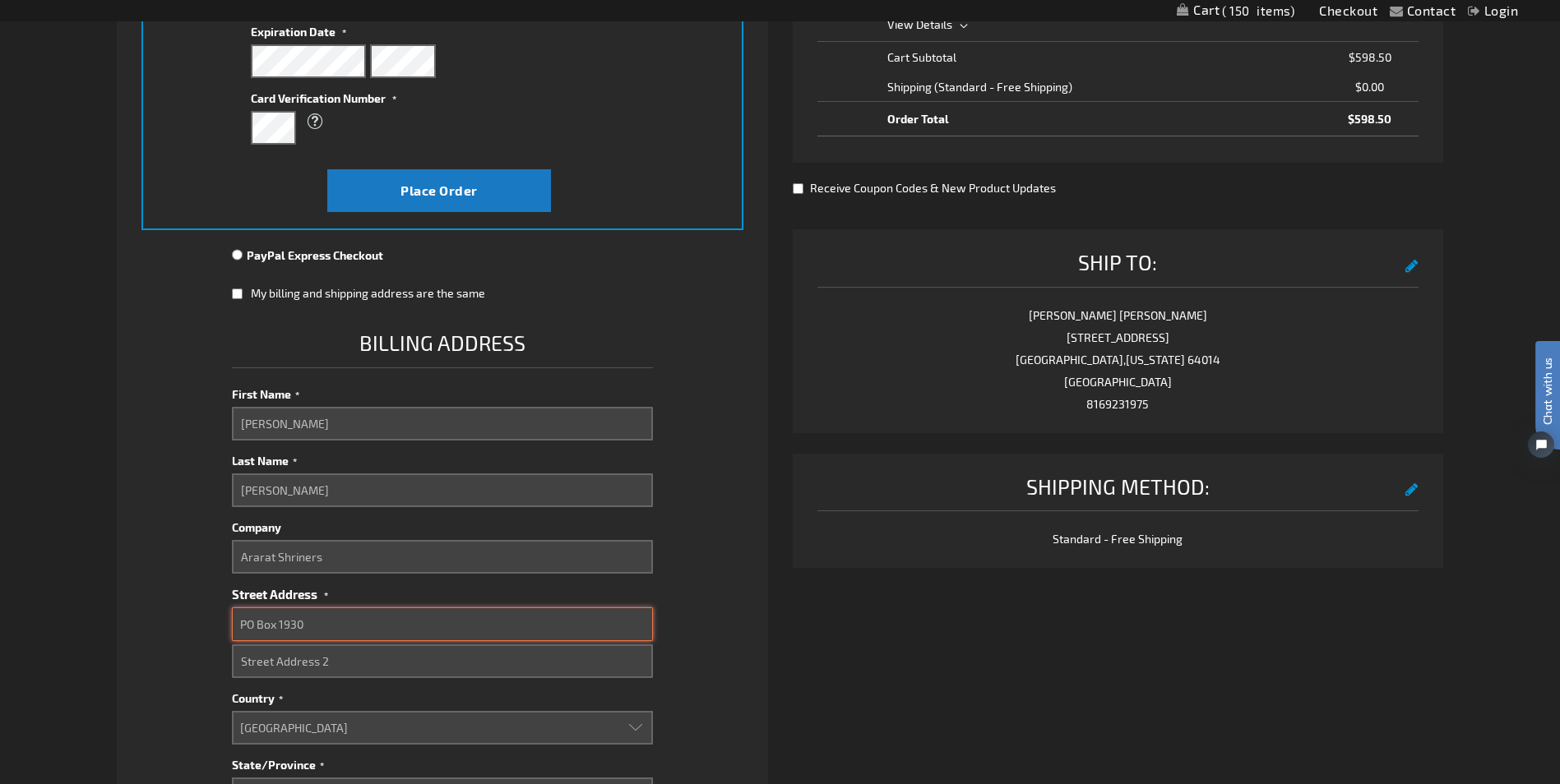
type input "PO Box 1930"
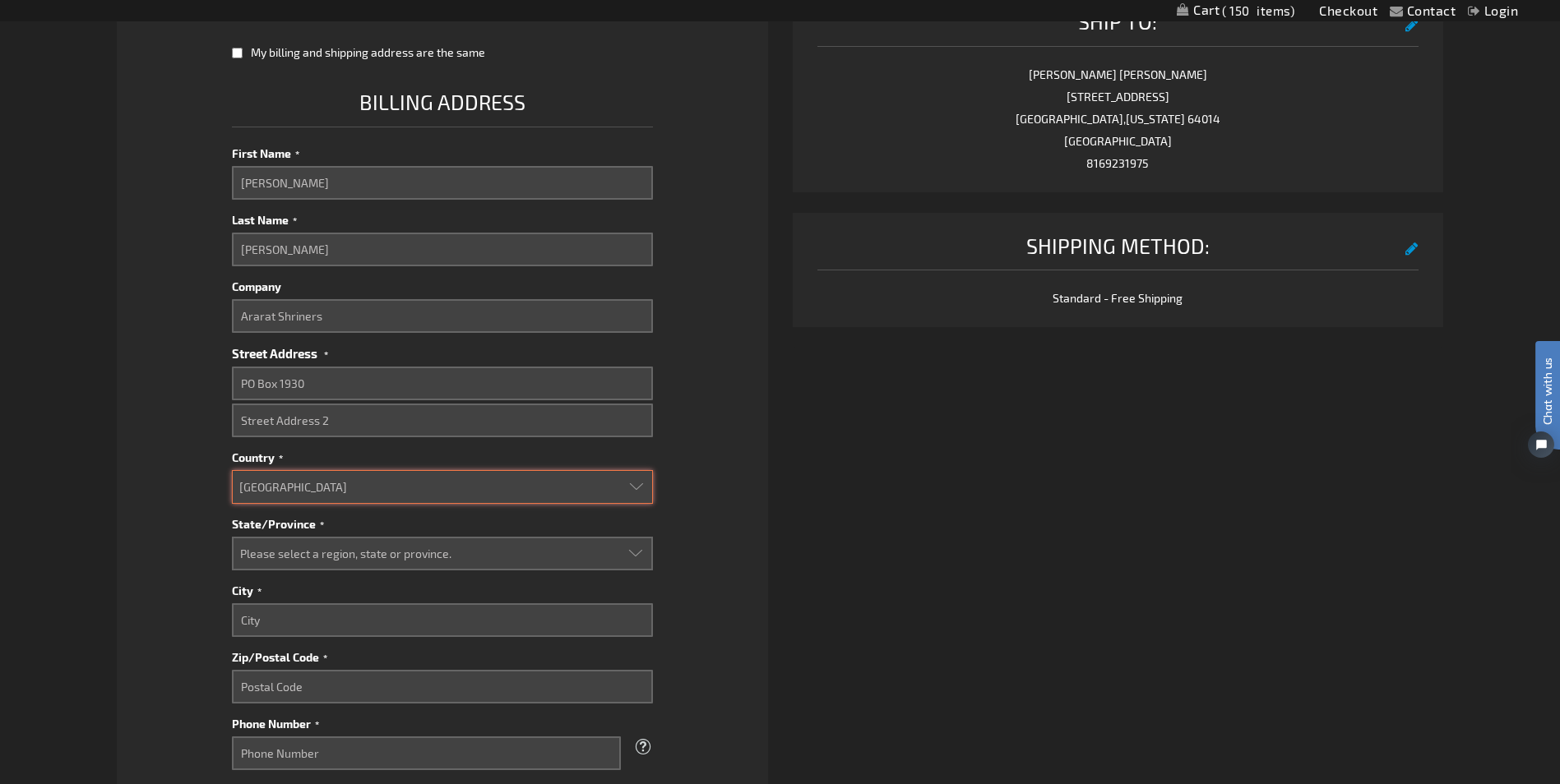
scroll to position [658, 0]
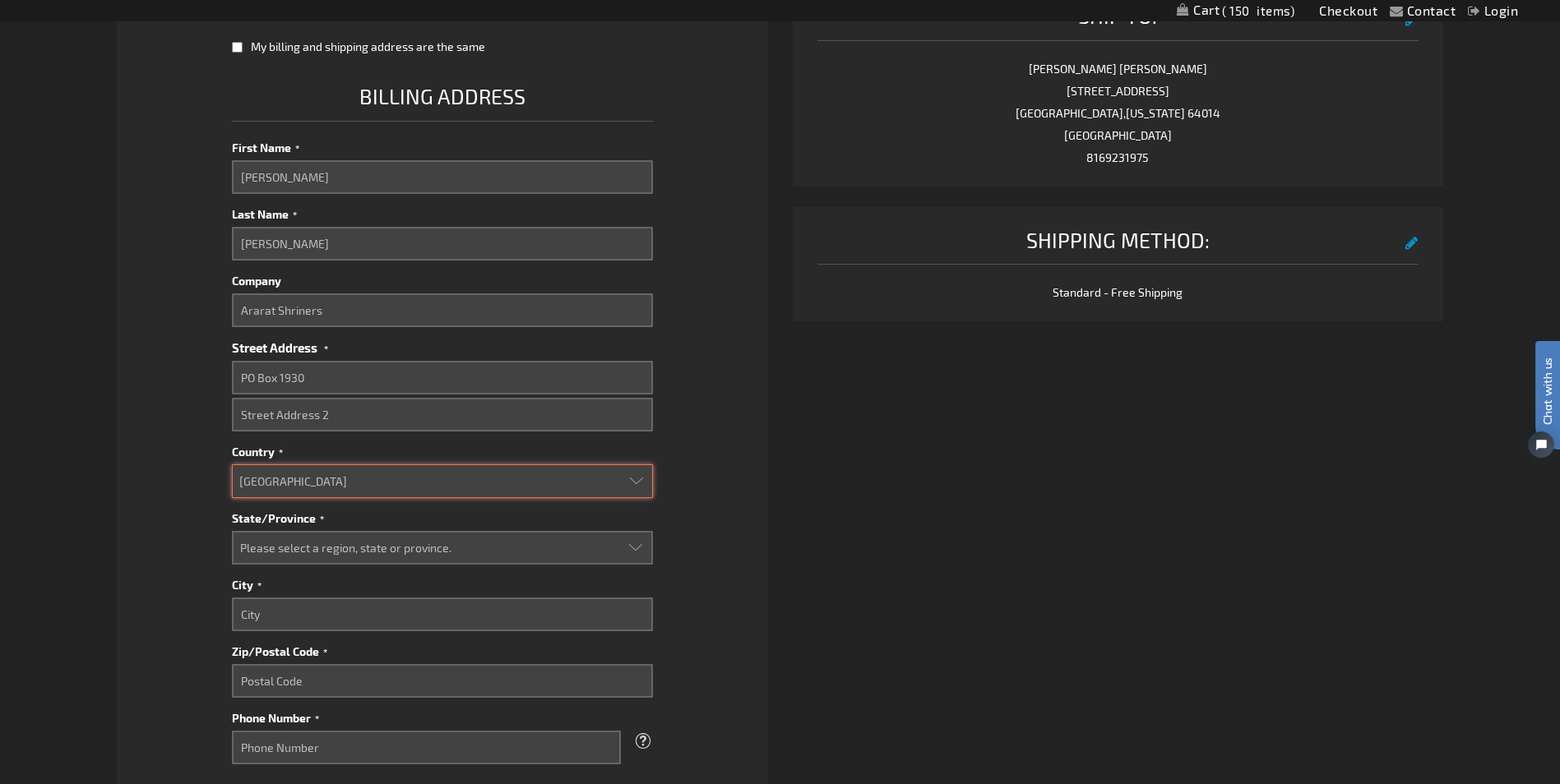
click at [638, 477] on select "Aruba Australia Austria Bahamas Barbados Belgium Belize Bermuda British Virgin …" at bounding box center [442, 481] width 421 height 34
click at [232, 464] on select "Aruba Australia Austria Bahamas Barbados Belgium Belize Bermuda British Virgin …" at bounding box center [442, 481] width 421 height 34
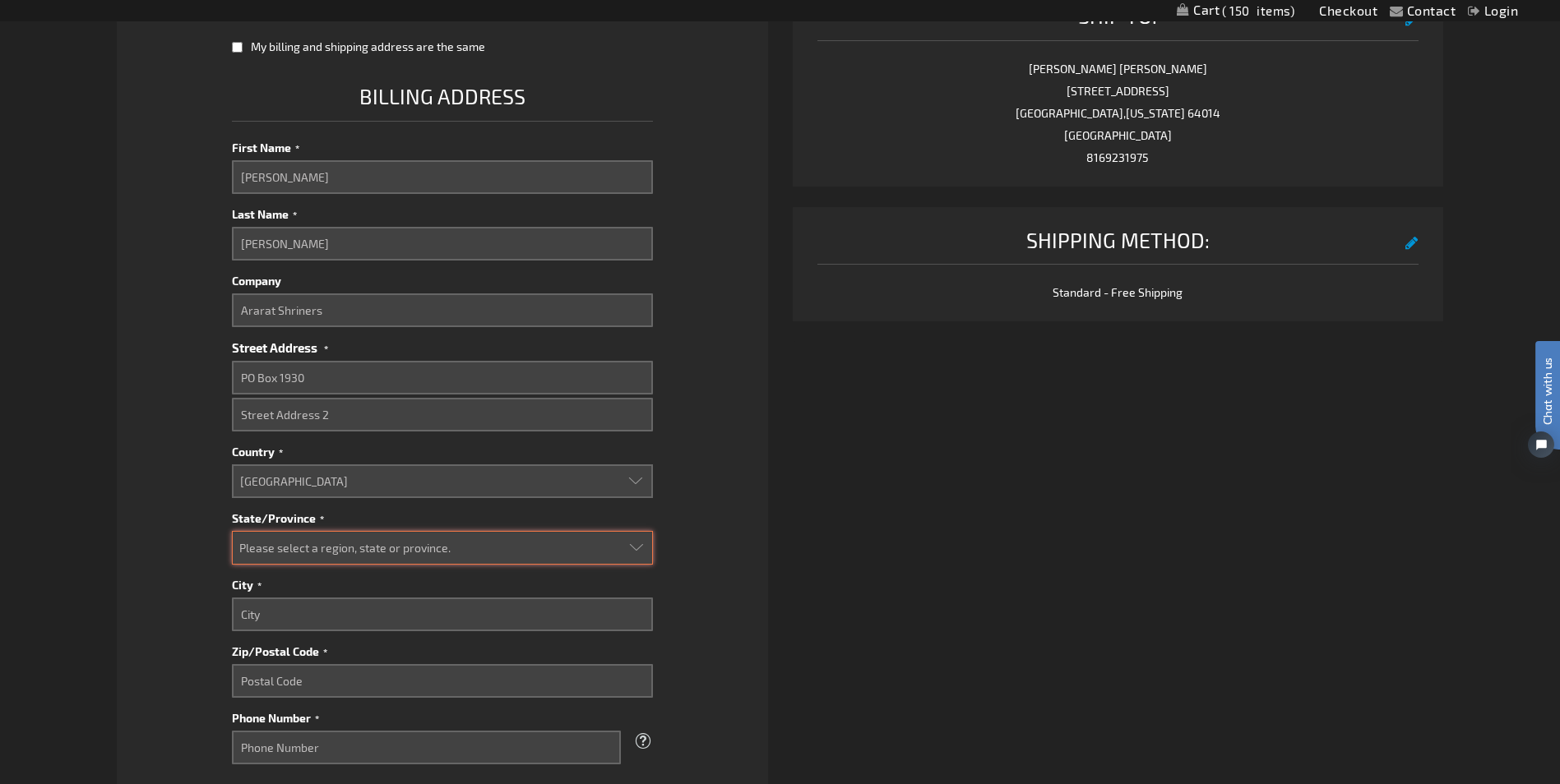
click at [290, 547] on select "Please select a region, state or province. Alabama Alaska Arizona Arkansas Cali…" at bounding box center [442, 548] width 421 height 34
select select "36"
click at [232, 531] on select "Please select a region, state or province. Alabama Alaska Arizona Arkansas Cali…" at bounding box center [442, 548] width 421 height 34
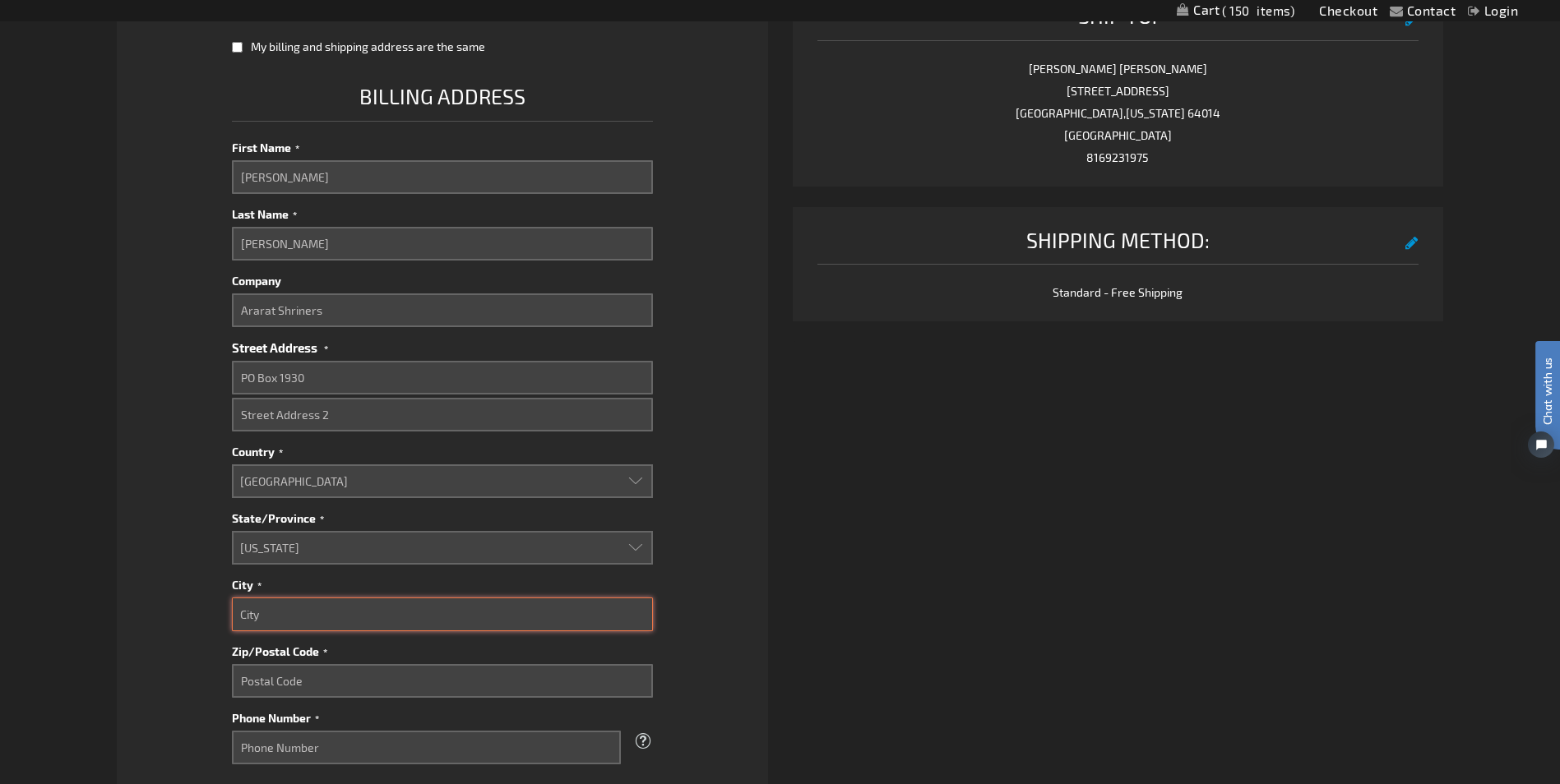
click at [300, 615] on input "City" at bounding box center [442, 615] width 421 height 34
type input "Blue Springs"
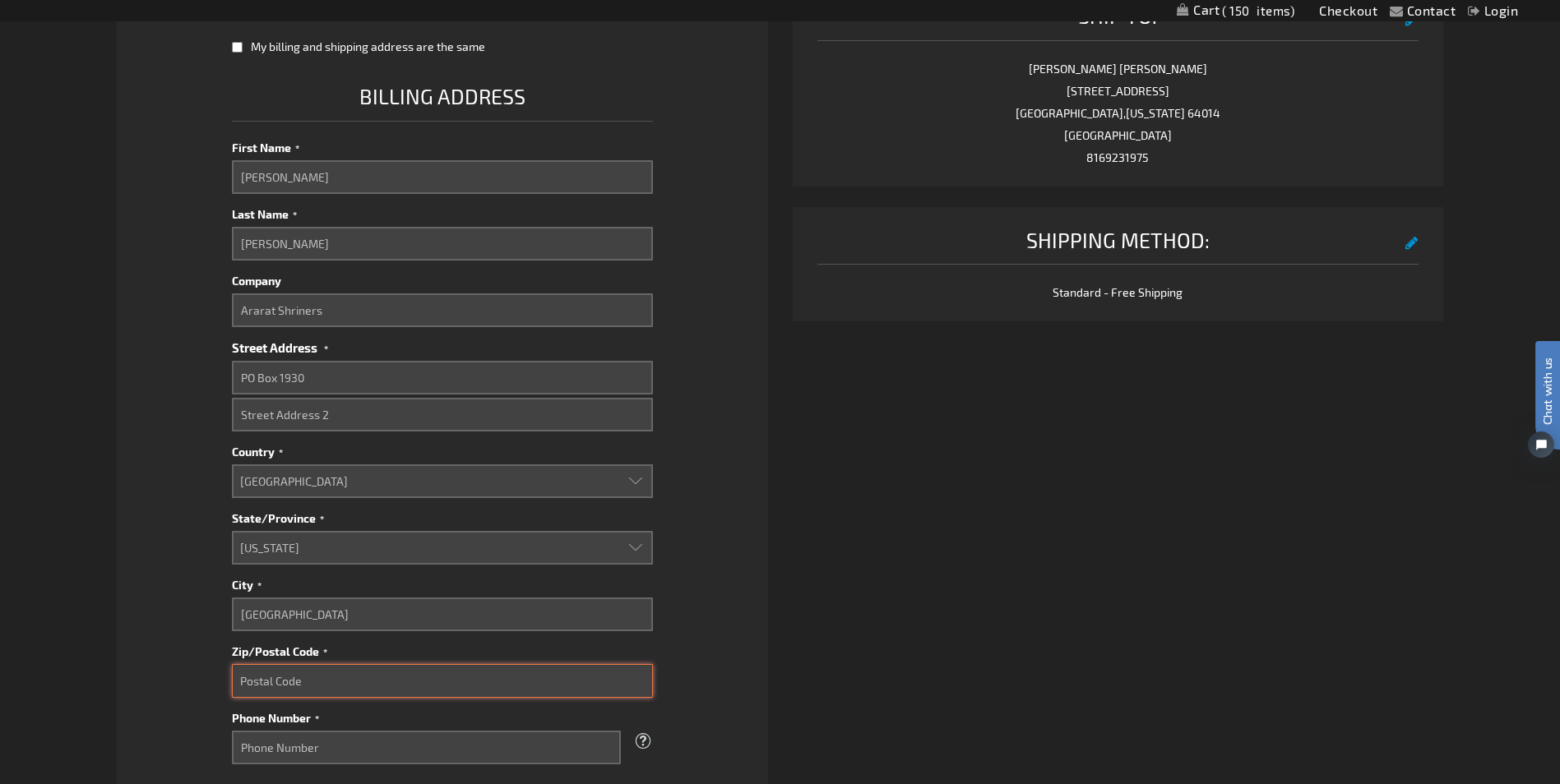
click at [302, 682] on input "Zip/Postal Code" at bounding box center [442, 681] width 421 height 34
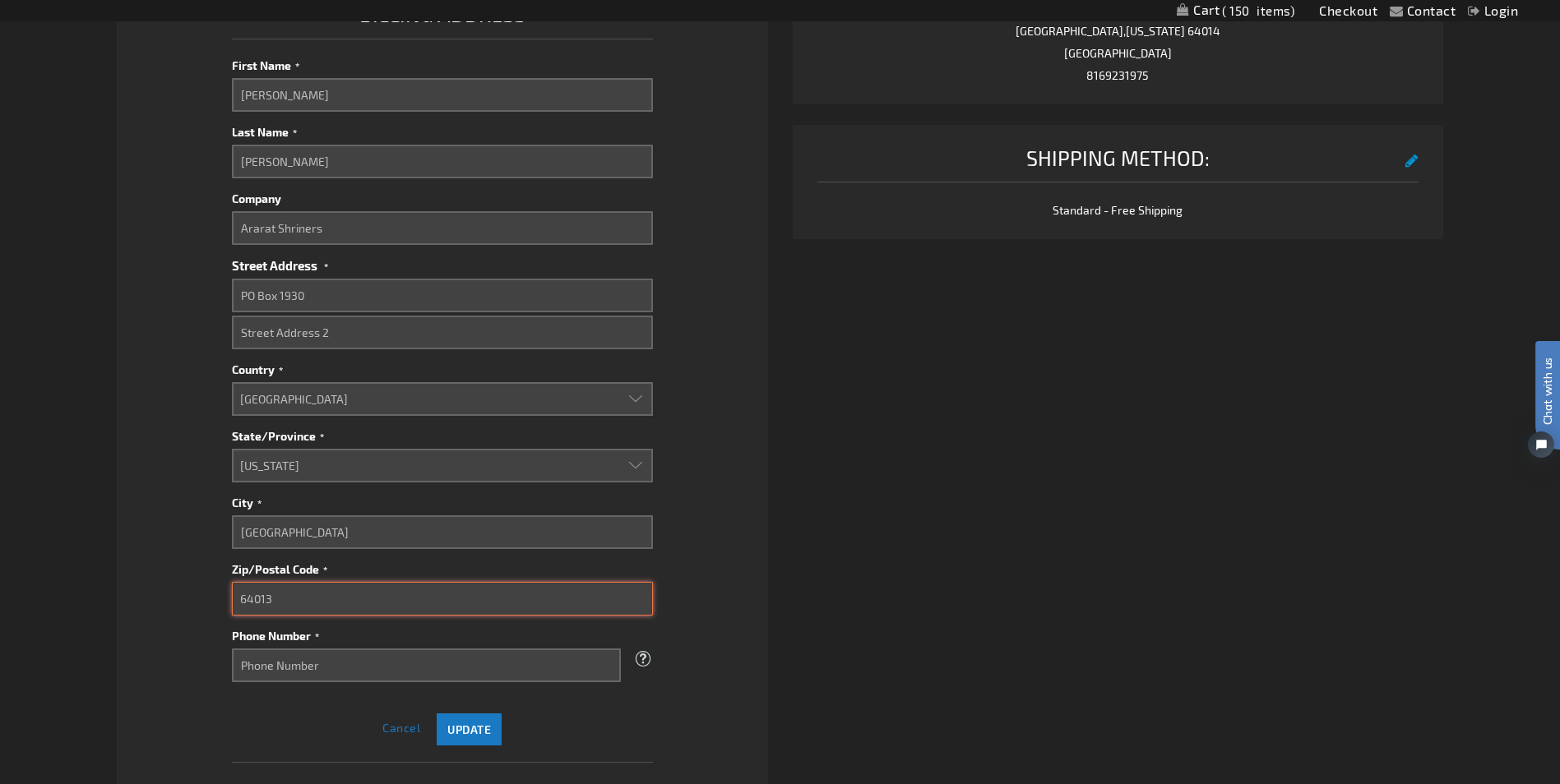
scroll to position [822, 0]
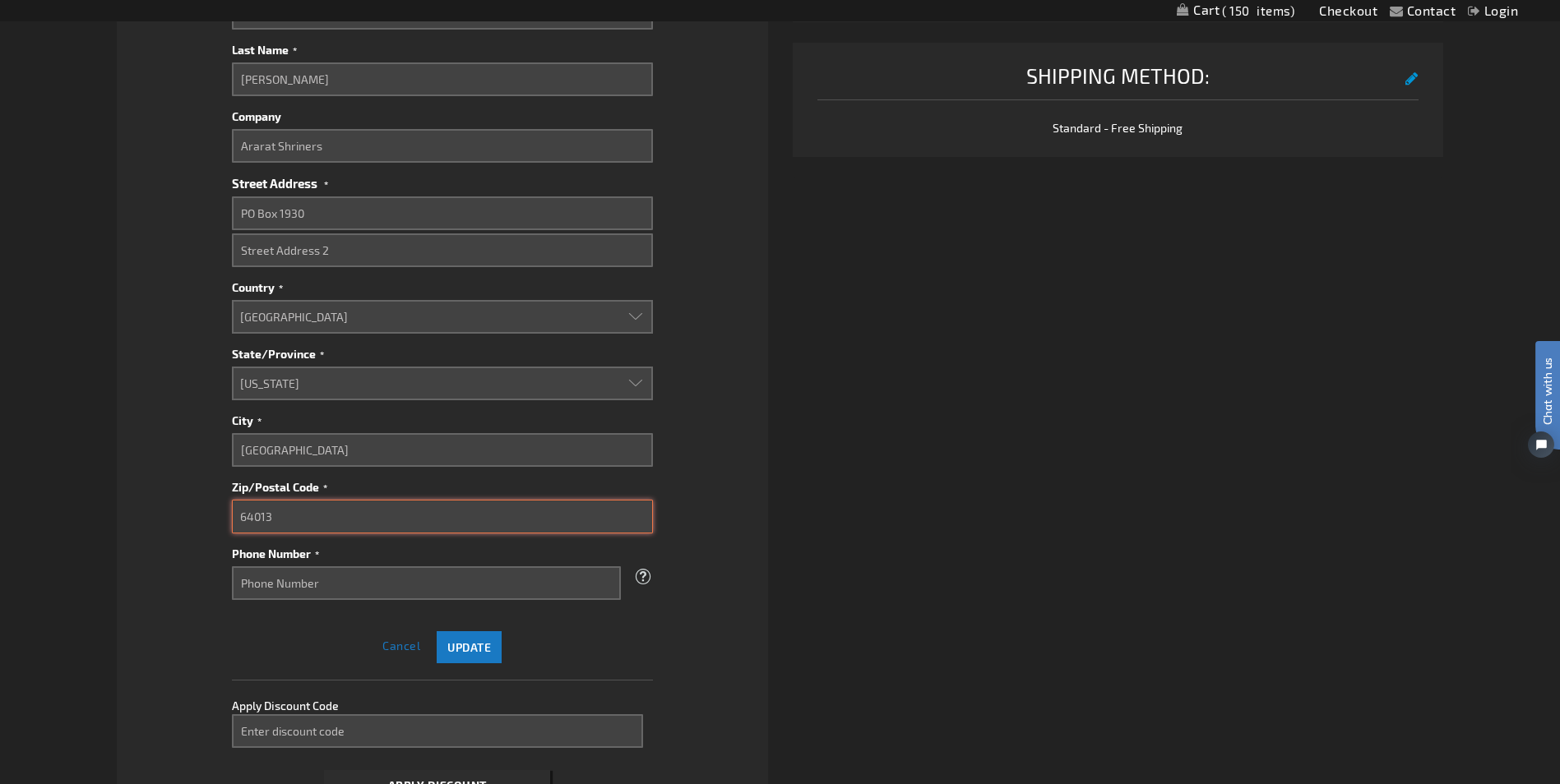
type input "64013"
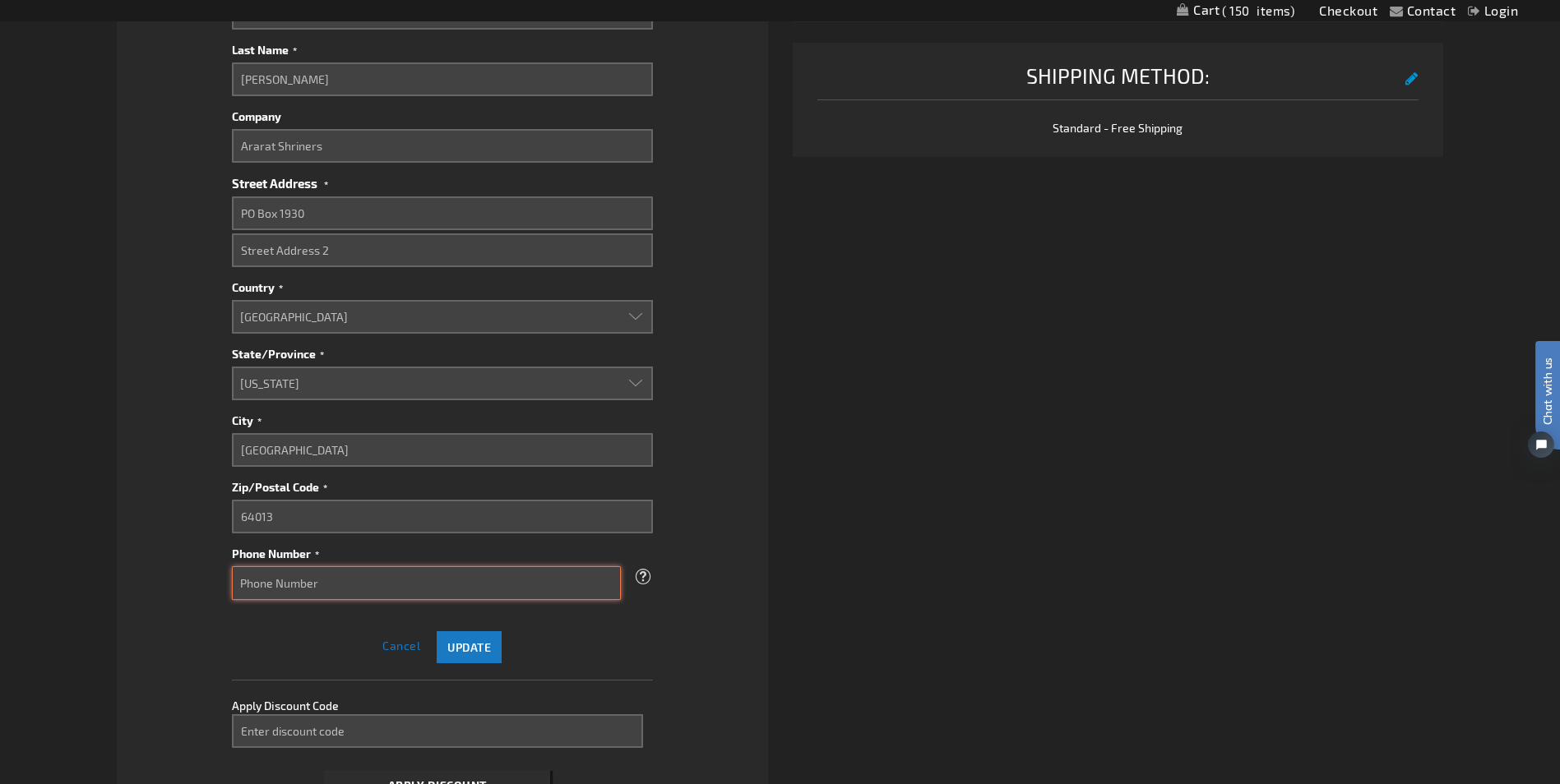
click at [257, 575] on input "Phone Number" at bounding box center [426, 583] width 389 height 34
type input "8169231975"
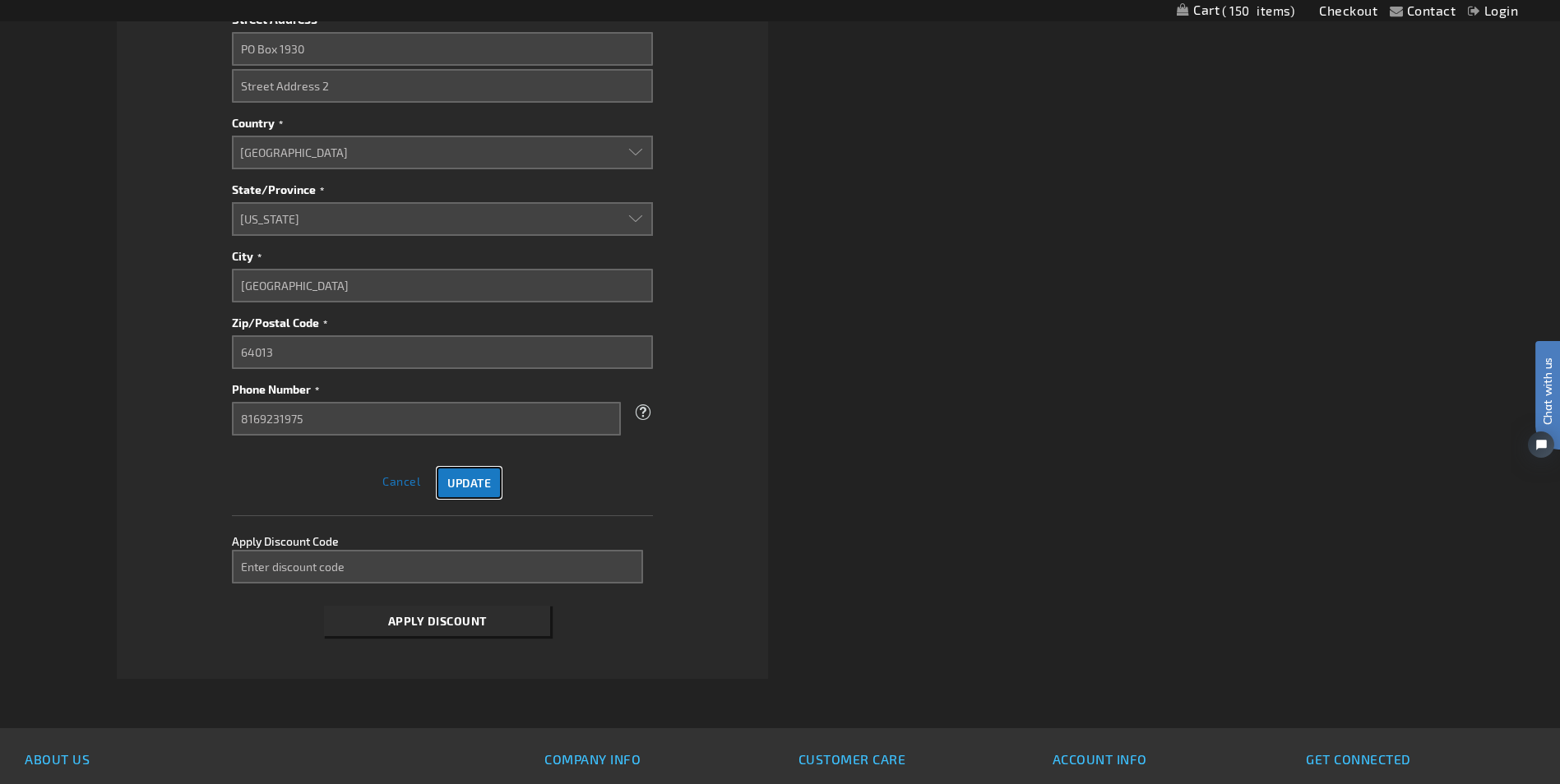
click at [475, 487] on span "Update" at bounding box center [469, 483] width 44 height 14
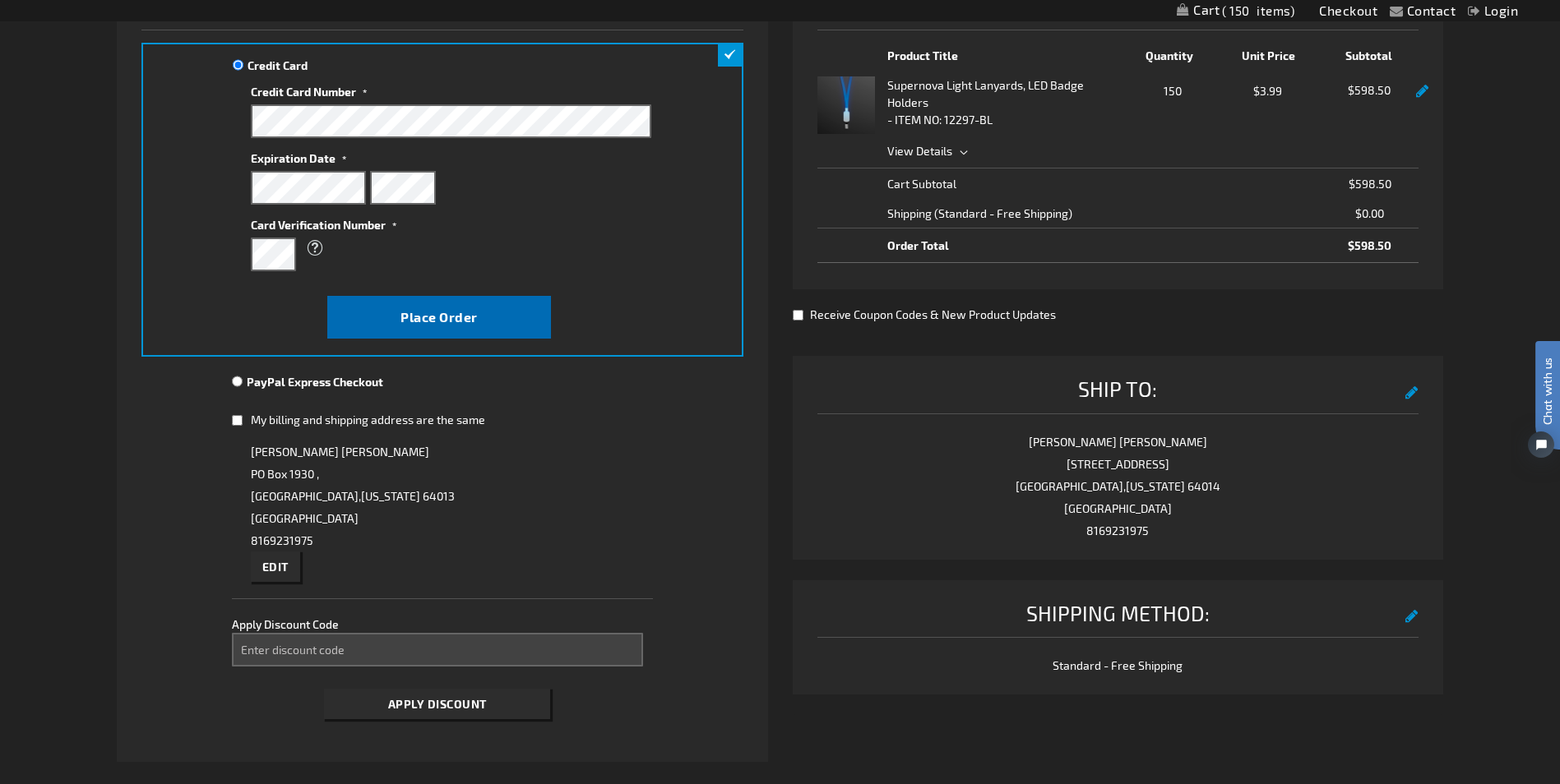
scroll to position [202, 0]
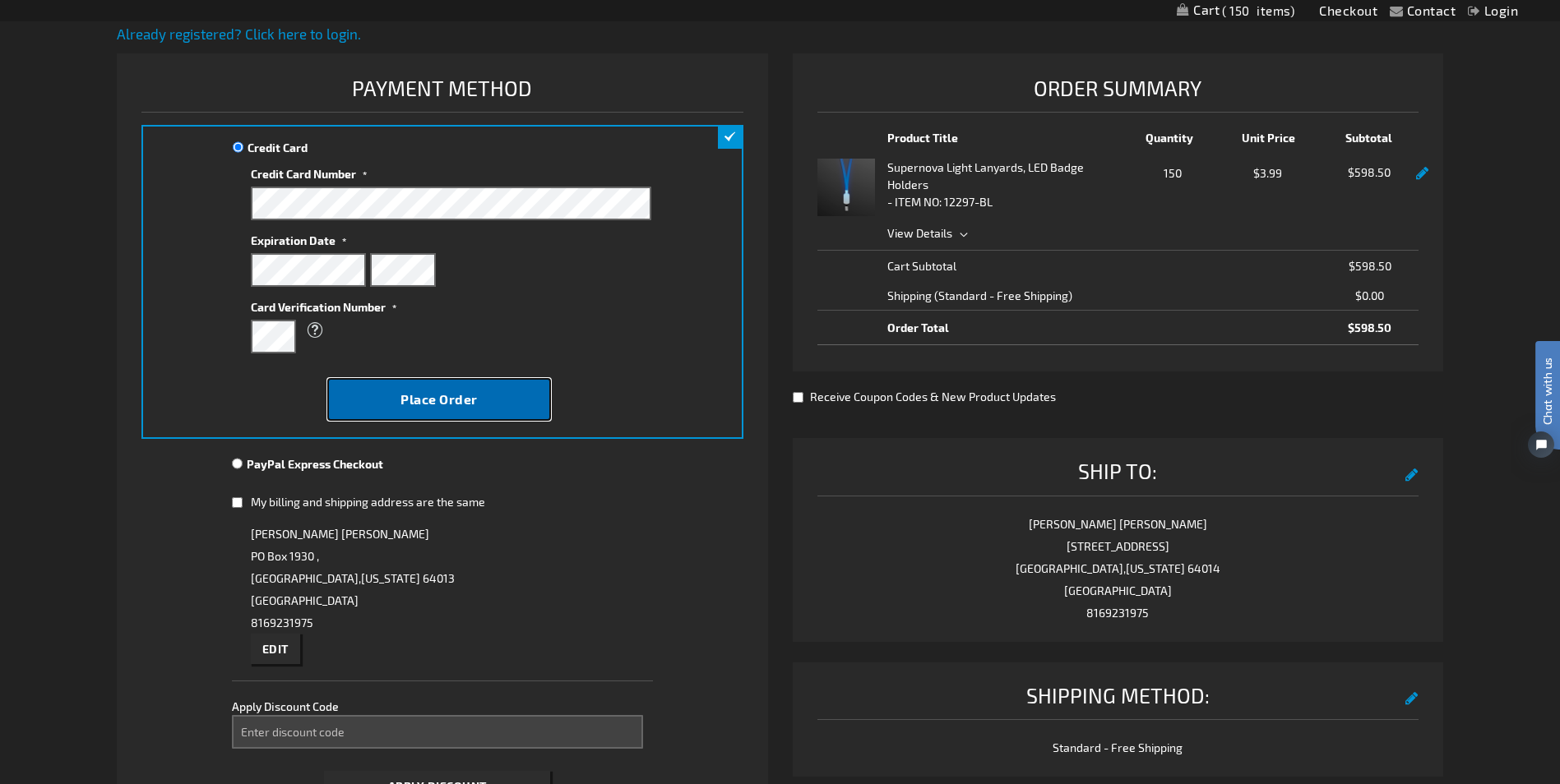
click at [486, 412] on button "Place Order" at bounding box center [439, 399] width 224 height 43
